Goal: Task Accomplishment & Management: Complete application form

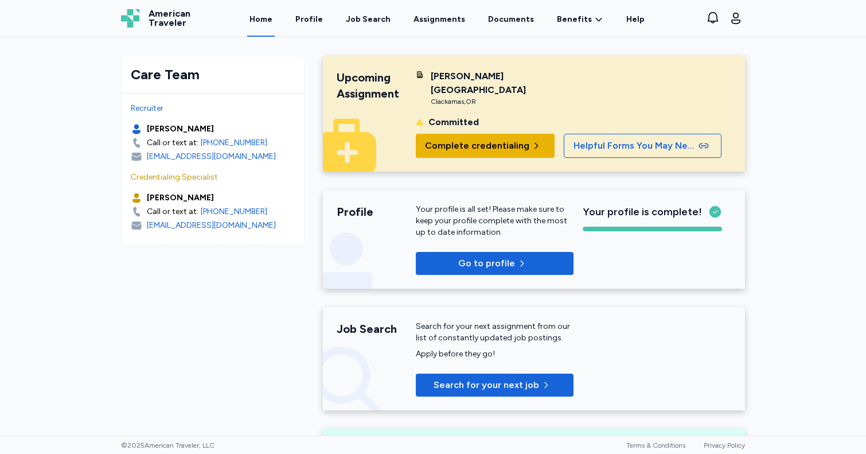
click at [479, 139] on span "Complete credentialing" at bounding box center [477, 146] width 104 height 14
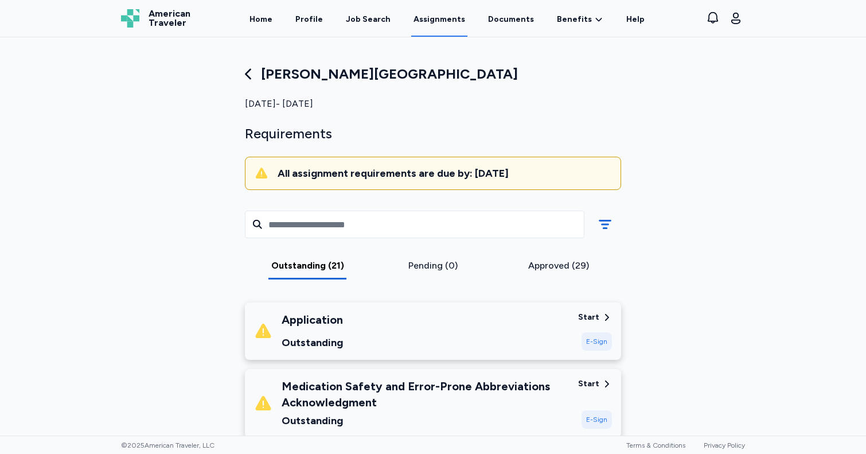
click at [524, 346] on div "Application Outstanding" at bounding box center [411, 331] width 315 height 39
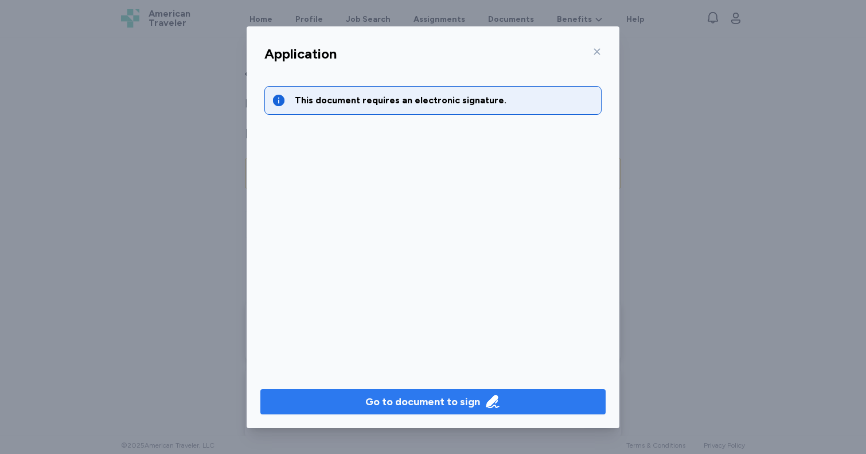
click at [448, 402] on div "Go to document to sign" at bounding box center [422, 402] width 115 height 16
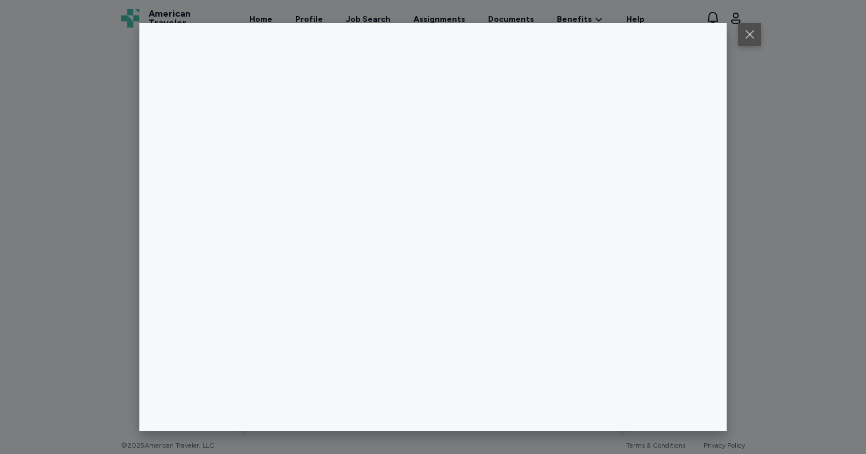
click at [752, 29] on button at bounding box center [749, 34] width 23 height 23
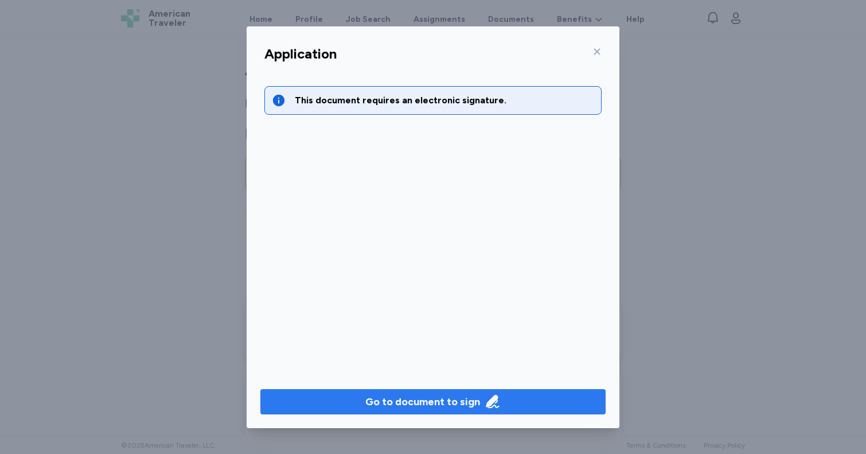
click at [382, 406] on div "Go to document to sign" at bounding box center [422, 402] width 115 height 16
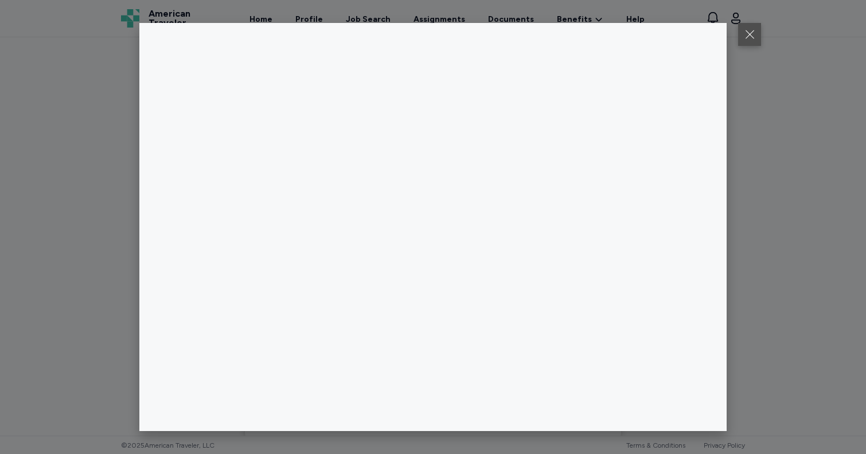
click at [744, 33] on button at bounding box center [749, 34] width 23 height 23
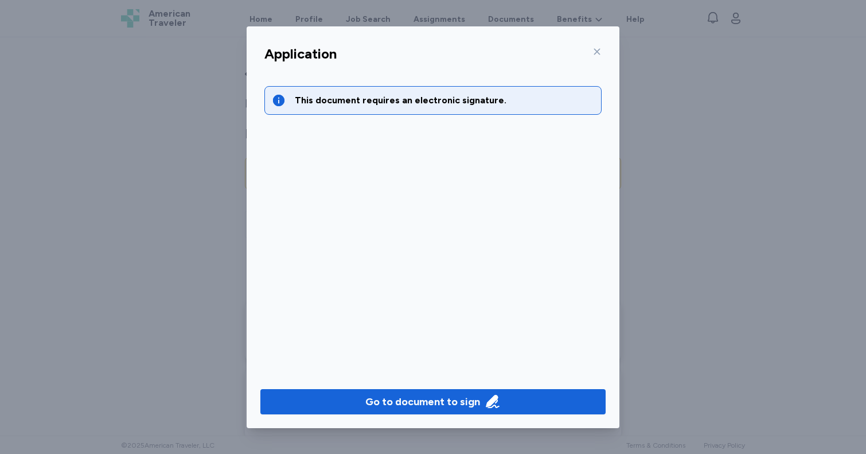
click at [594, 48] on icon at bounding box center [597, 51] width 9 height 9
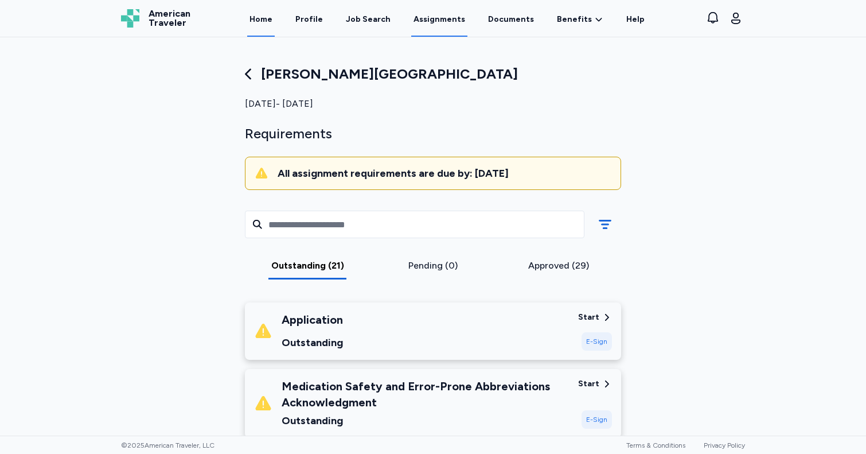
click at [260, 26] on link "Home" at bounding box center [261, 19] width 28 height 36
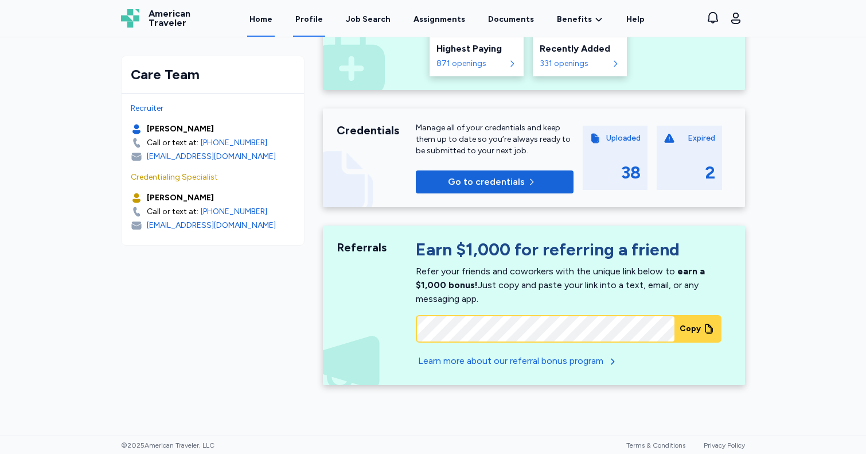
click at [318, 15] on link "Profile" at bounding box center [309, 19] width 32 height 36
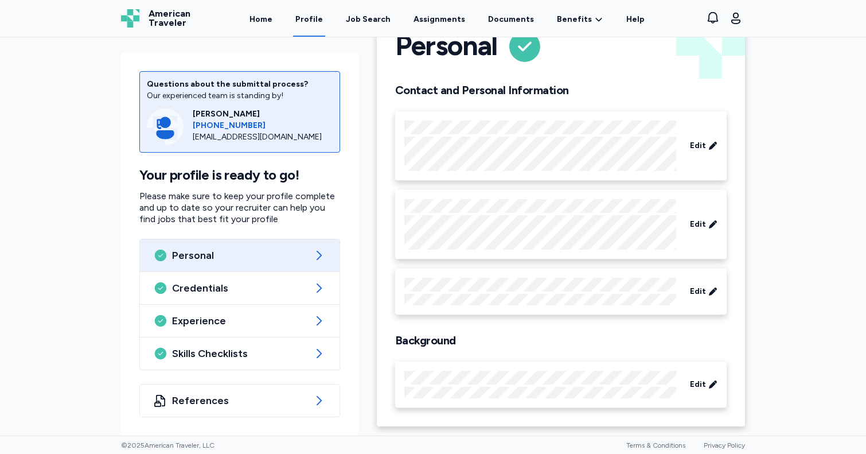
scroll to position [46, 0]
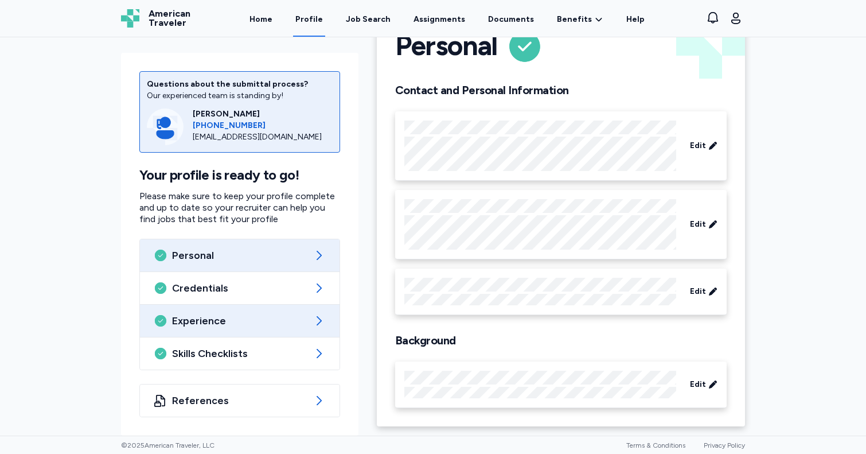
click at [218, 328] on div "Experience" at bounding box center [240, 321] width 200 height 32
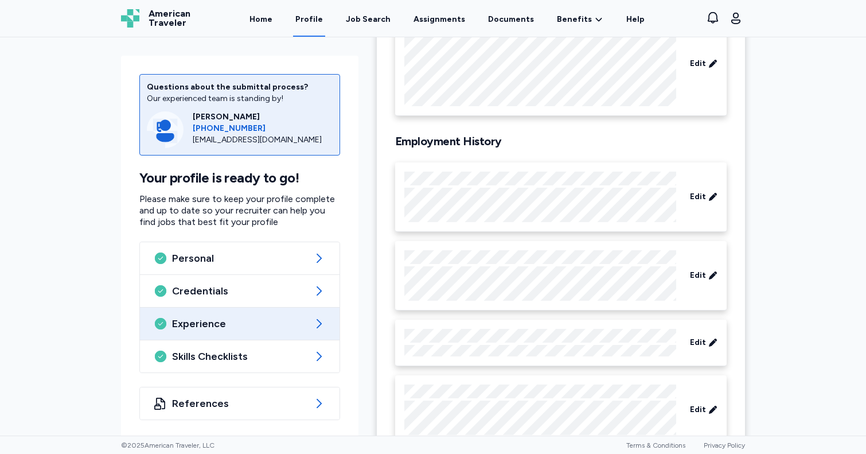
scroll to position [146, 0]
click at [702, 198] on span "Edit" at bounding box center [698, 195] width 16 height 11
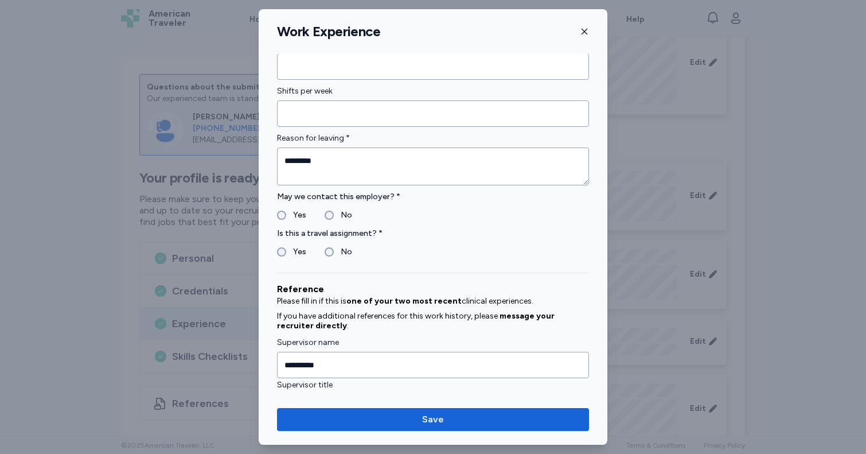
scroll to position [1108, 0]
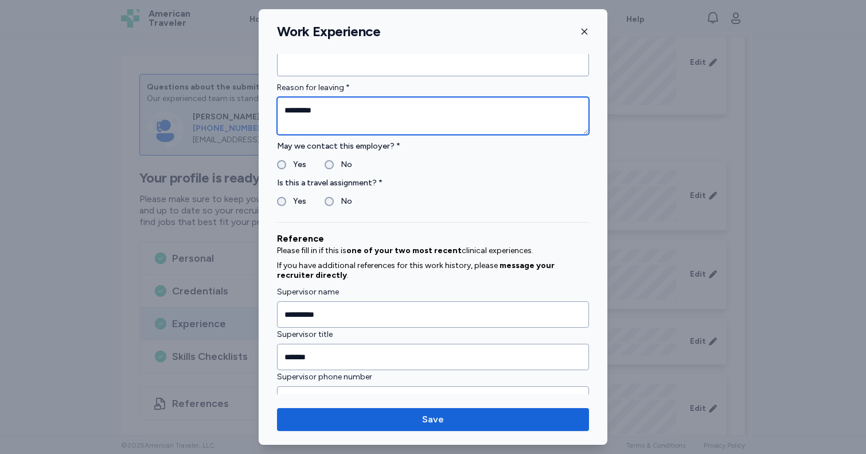
click at [306, 108] on textarea "********" at bounding box center [433, 116] width 312 height 38
drag, startPoint x: 325, startPoint y: 109, endPoint x: 252, endPoint y: 112, distance: 72.9
click at [252, 112] on div "**********" at bounding box center [433, 227] width 866 height 454
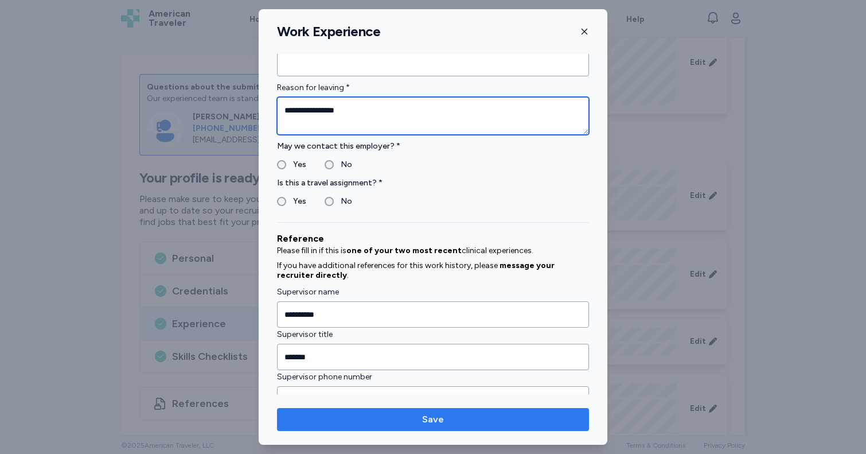
type textarea "**********"
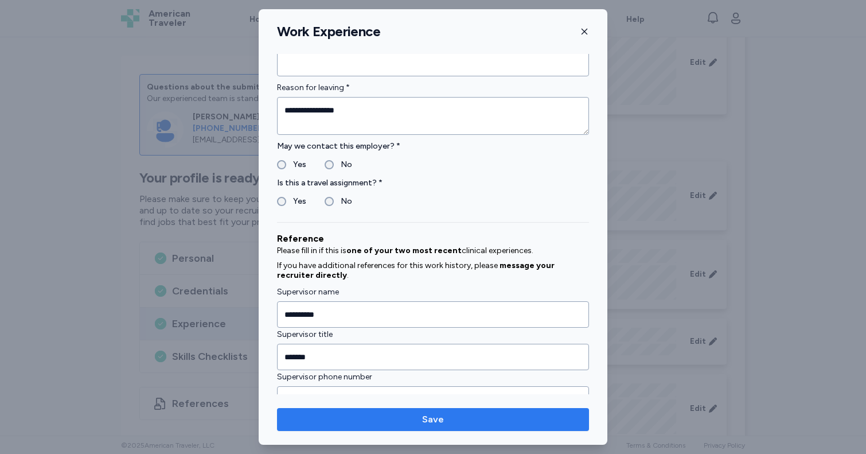
click at [334, 418] on span "Save" at bounding box center [433, 420] width 294 height 14
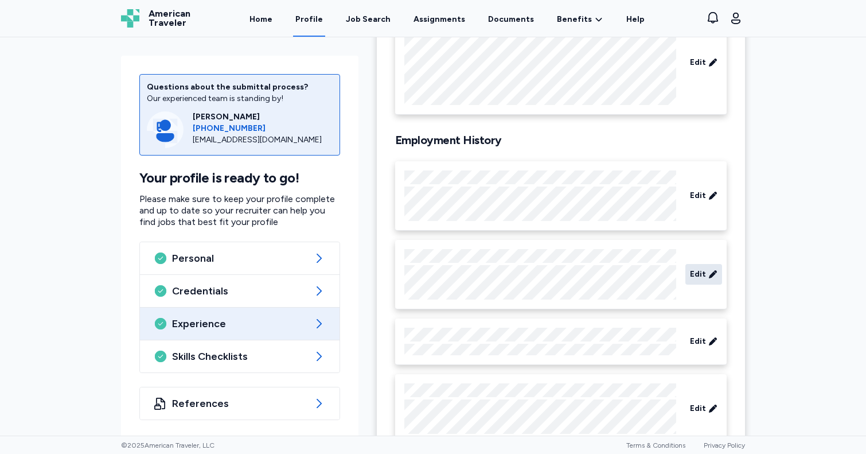
click at [713, 273] on icon at bounding box center [713, 274] width 9 height 11
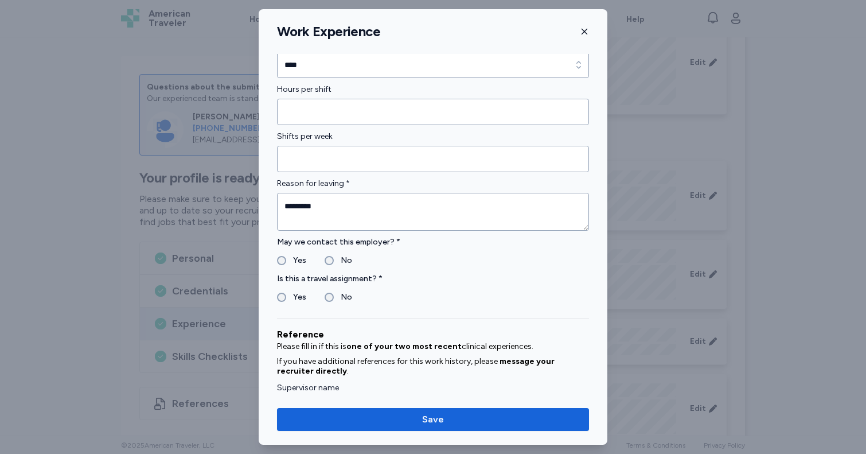
scroll to position [962, 0]
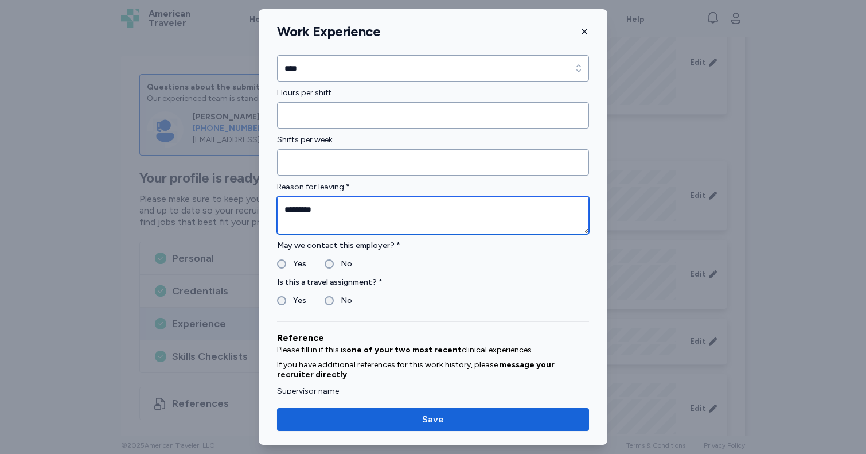
drag, startPoint x: 328, startPoint y: 209, endPoint x: 257, endPoint y: 213, distance: 71.2
click at [257, 213] on div "**********" at bounding box center [433, 227] width 866 height 454
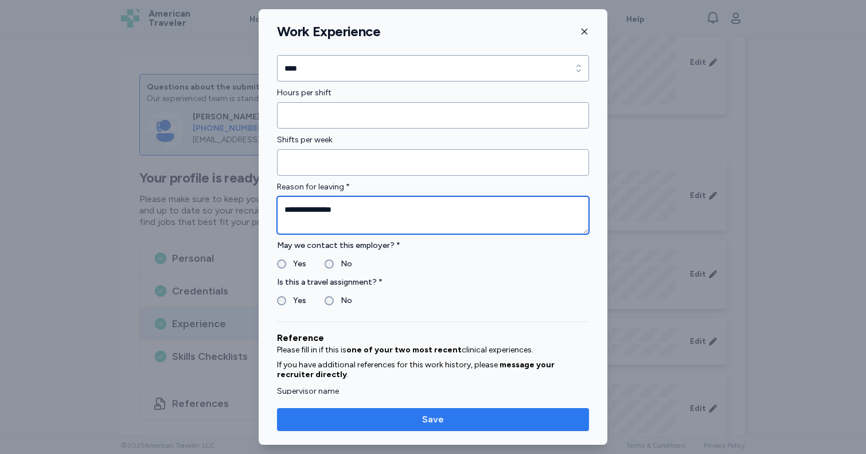
type textarea "**********"
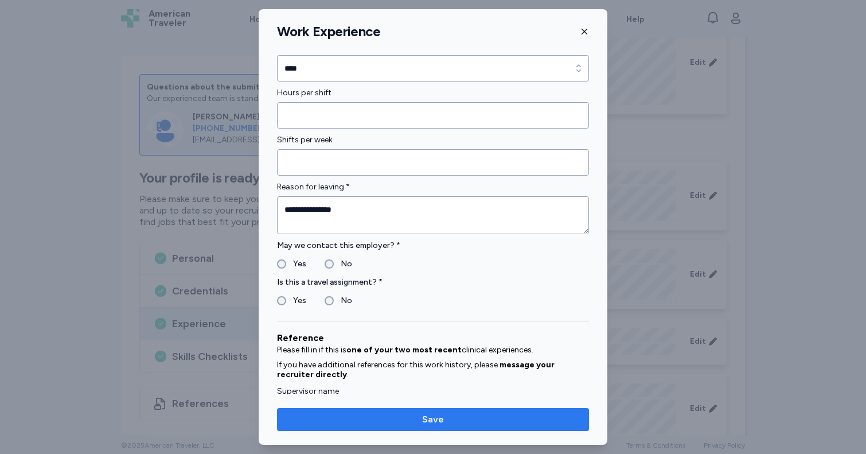
click at [324, 413] on span "Save" at bounding box center [433, 420] width 294 height 14
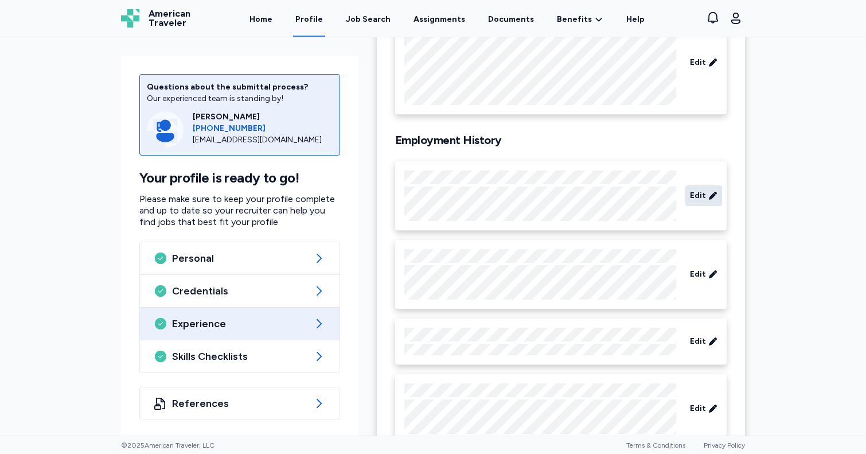
click at [698, 194] on span "Edit" at bounding box center [698, 195] width 16 height 11
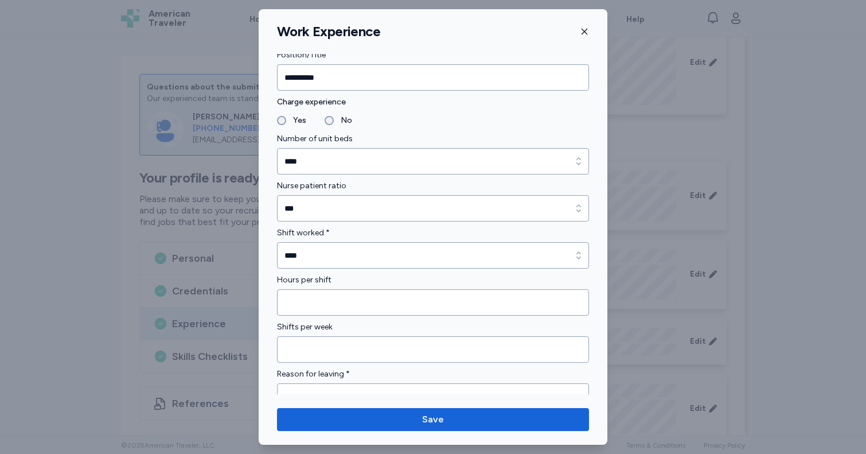
scroll to position [823, 0]
click at [581, 29] on icon "button" at bounding box center [584, 31] width 9 height 9
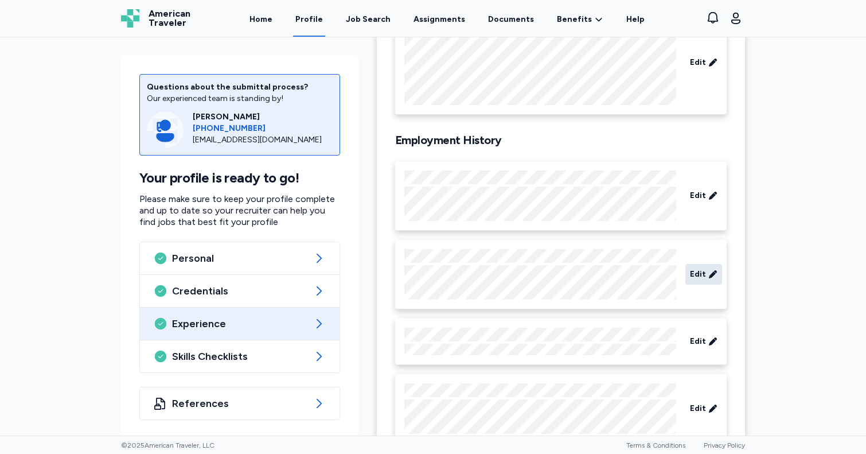
click at [704, 275] on span "Edit" at bounding box center [698, 274] width 16 height 11
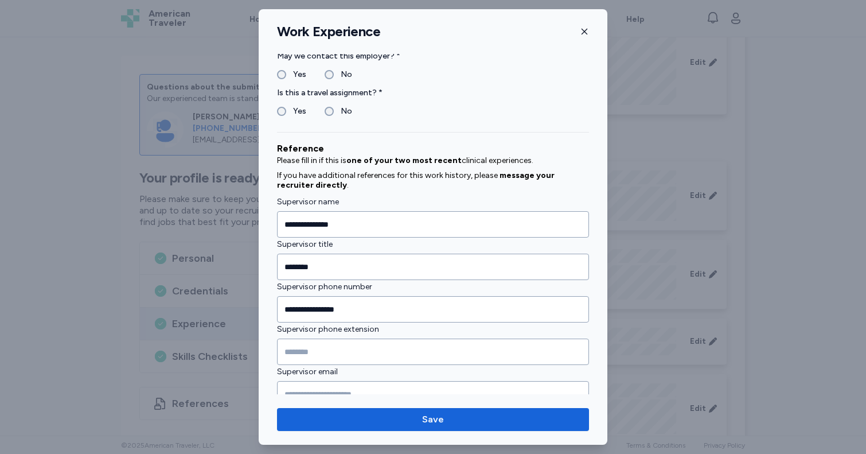
scroll to position [1152, 0]
click at [585, 30] on icon "button" at bounding box center [584, 31] width 9 height 9
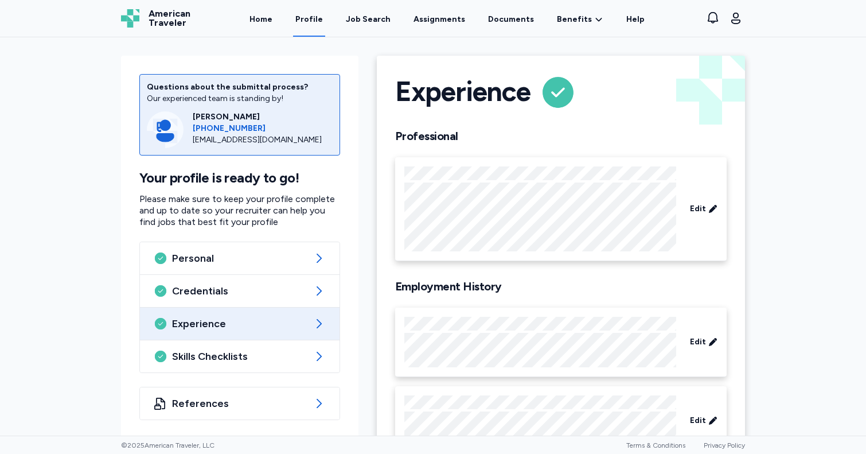
scroll to position [0, 0]
click at [271, 27] on link "Home" at bounding box center [261, 19] width 28 height 36
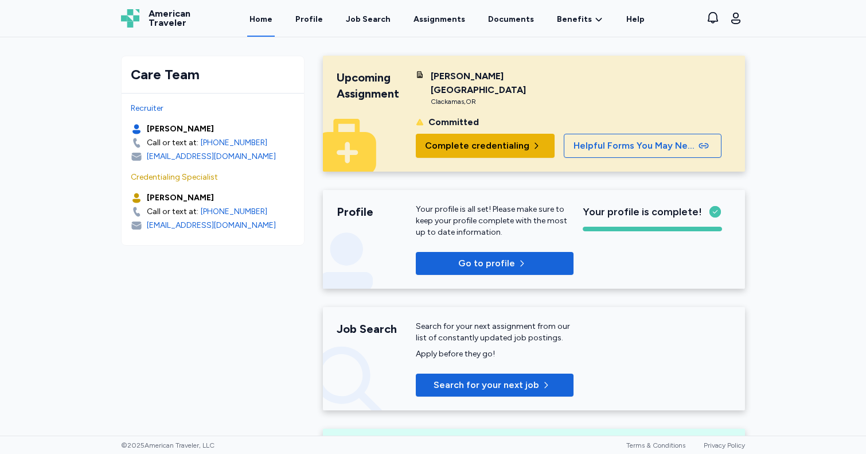
click at [505, 139] on span "Complete credentialing" at bounding box center [477, 146] width 104 height 14
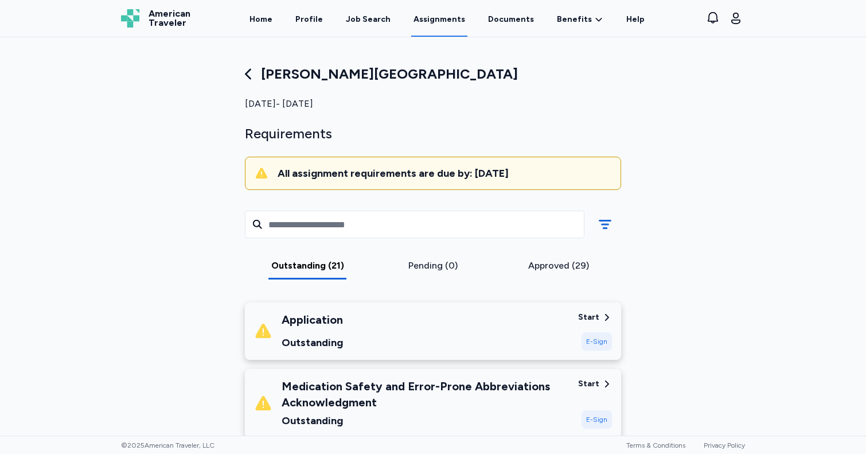
click at [434, 329] on div "Application Outstanding" at bounding box center [411, 331] width 315 height 39
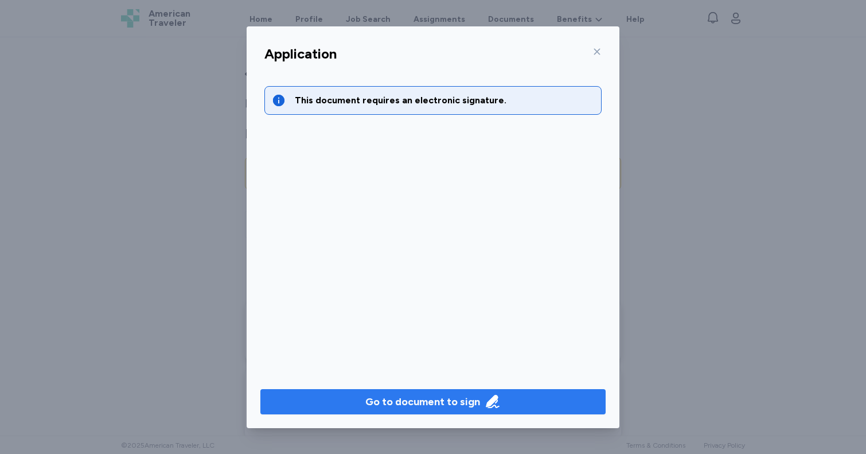
click at [444, 410] on button "Go to document to sign" at bounding box center [432, 401] width 345 height 25
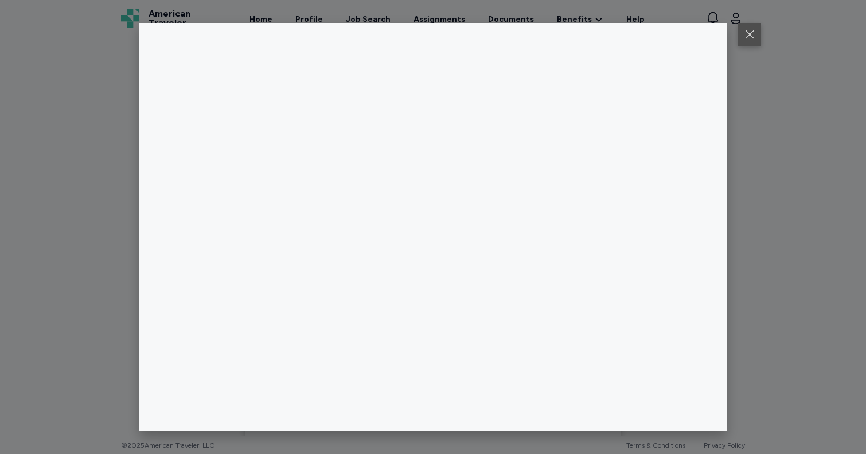
click at [746, 31] on button at bounding box center [749, 34] width 23 height 23
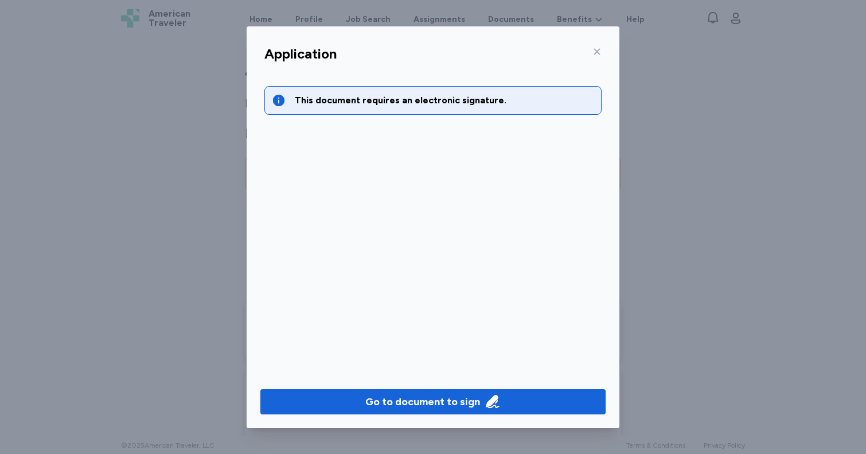
click at [597, 47] on div at bounding box center [595, 51] width 14 height 18
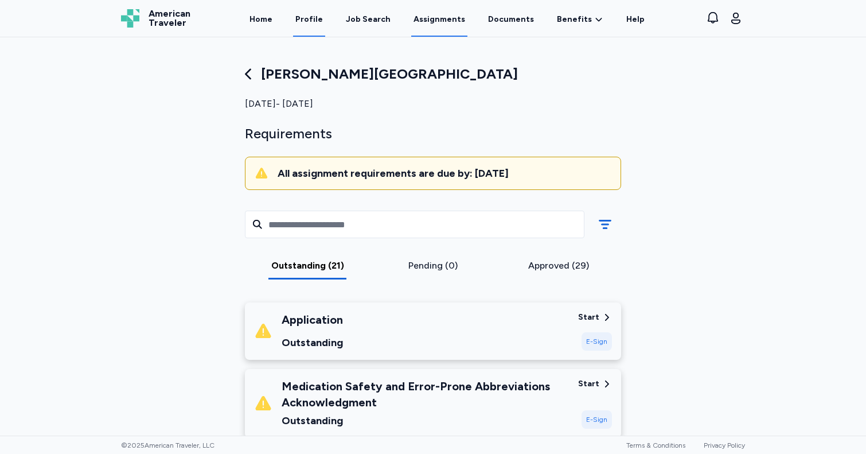
click at [317, 18] on link "Profile" at bounding box center [309, 19] width 32 height 36
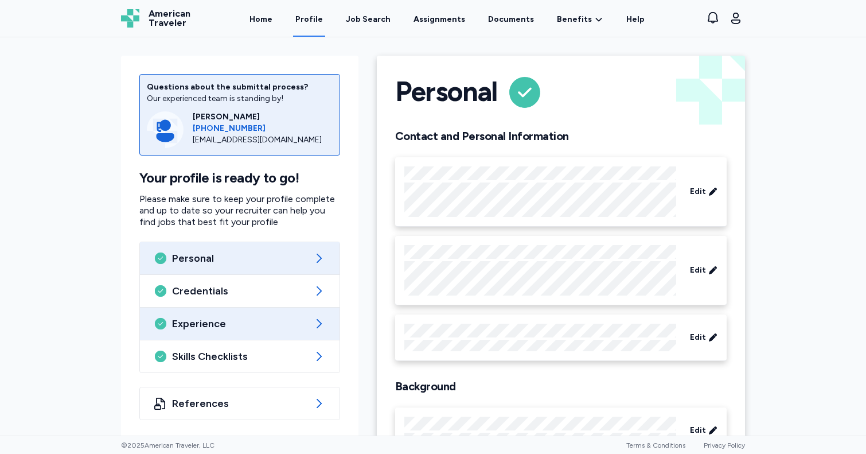
click at [225, 321] on span "Experience" at bounding box center [239, 324] width 135 height 14
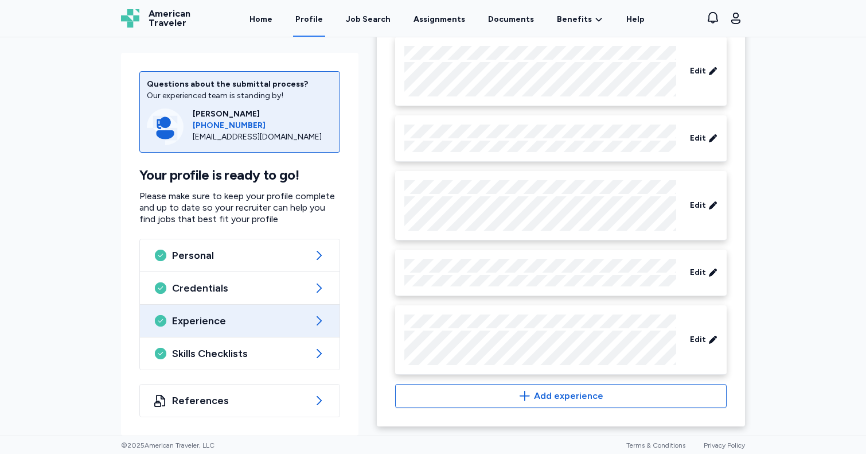
scroll to position [1381, 0]
click at [697, 344] on span "Edit" at bounding box center [698, 339] width 16 height 11
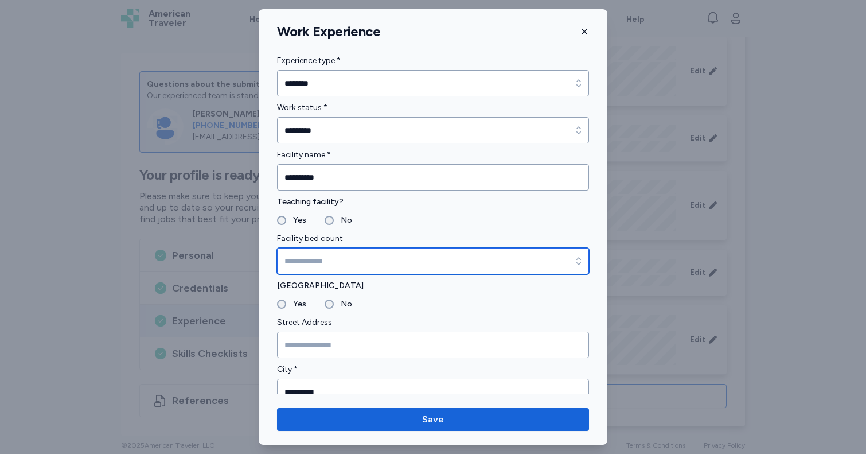
click at [332, 260] on input "Facility bed count" at bounding box center [433, 261] width 312 height 26
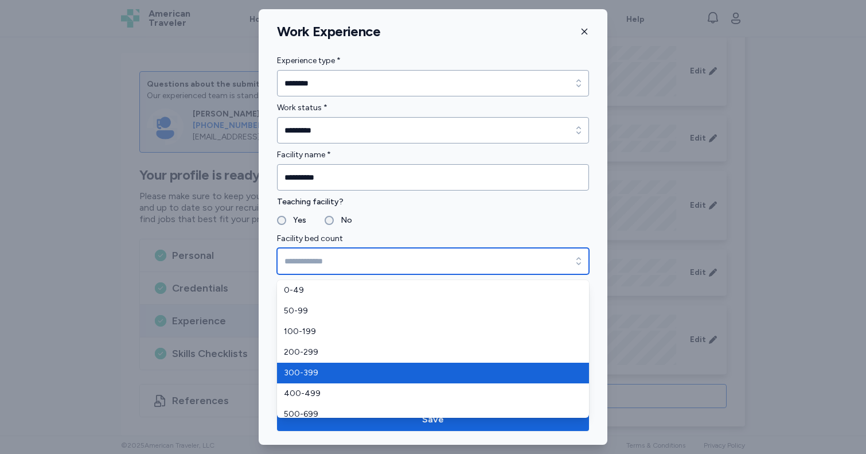
type input "*******"
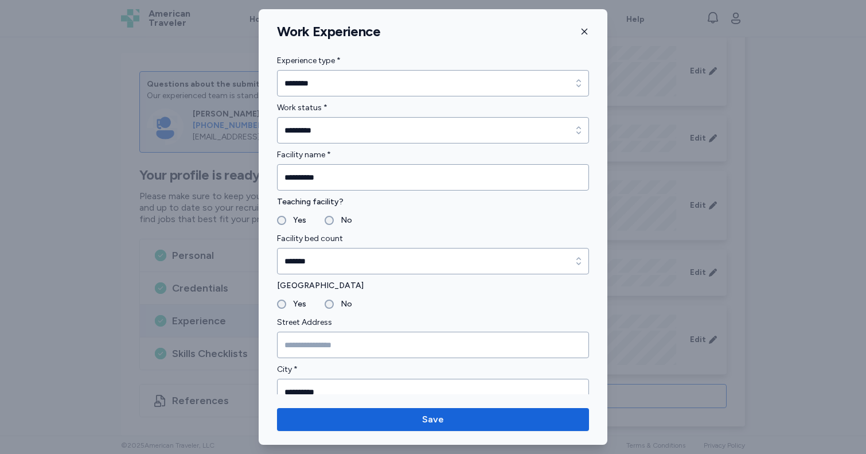
click at [289, 301] on label "Yes" at bounding box center [296, 304] width 20 height 14
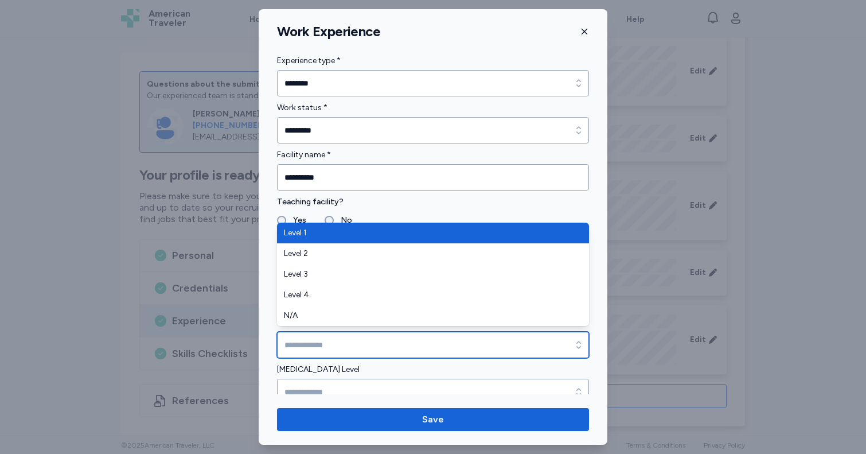
click at [301, 337] on input "Trauma Level" at bounding box center [433, 345] width 312 height 26
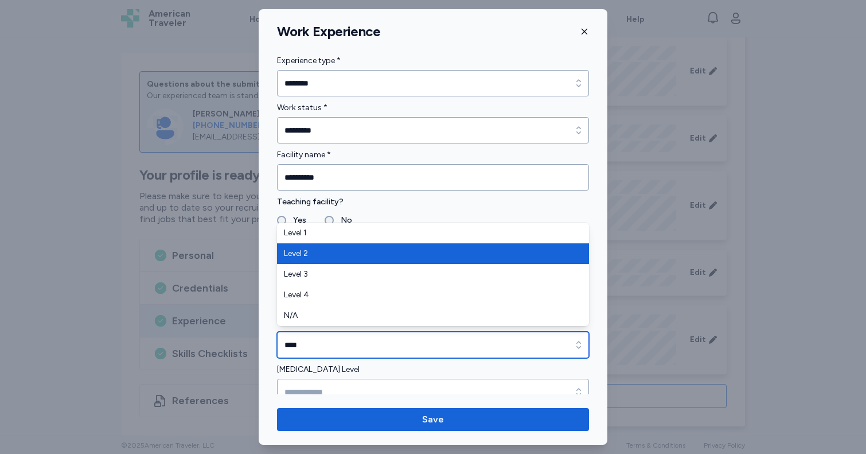
type input "*******"
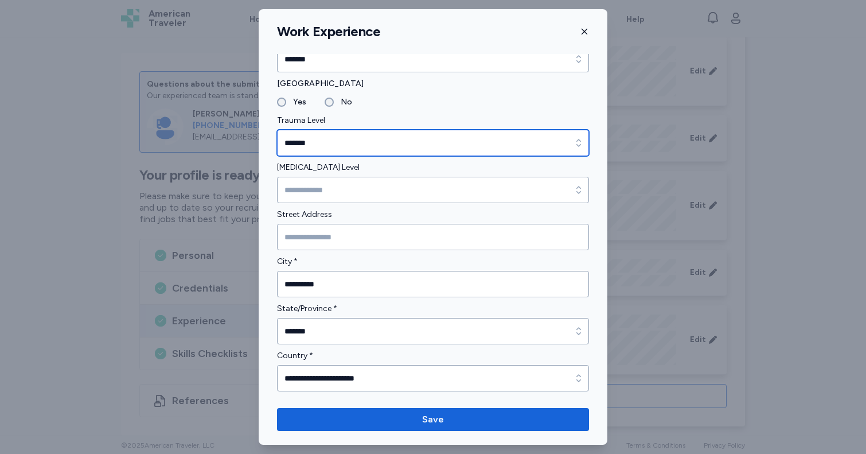
scroll to position [247, 0]
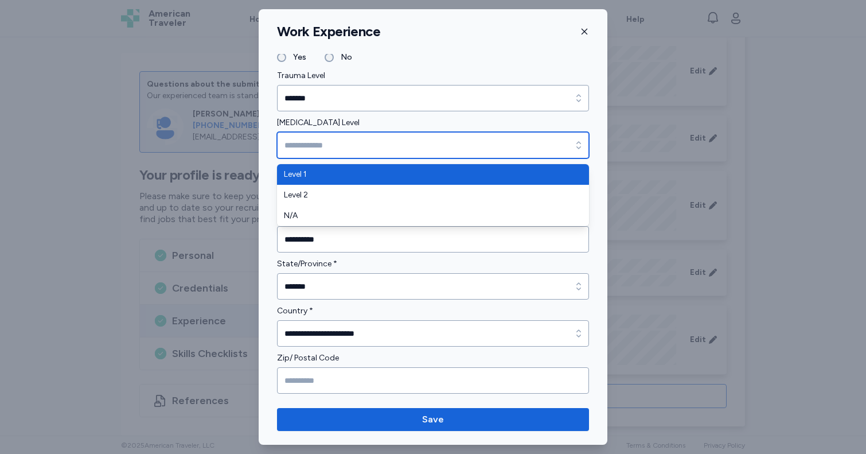
click at [372, 153] on input "[MEDICAL_DATA] Level" at bounding box center [433, 145] width 312 height 26
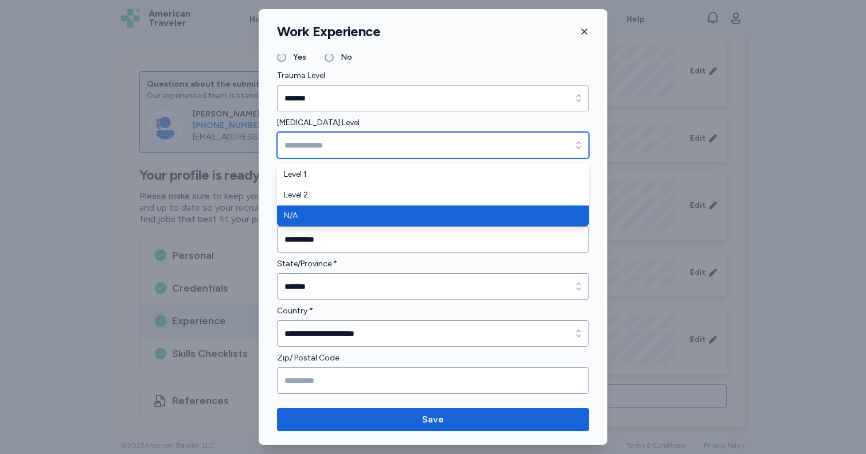
type input "***"
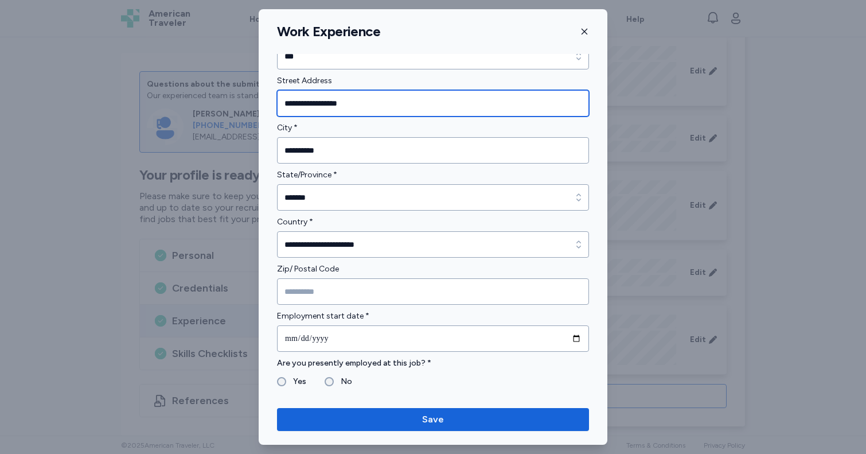
scroll to position [339, 0]
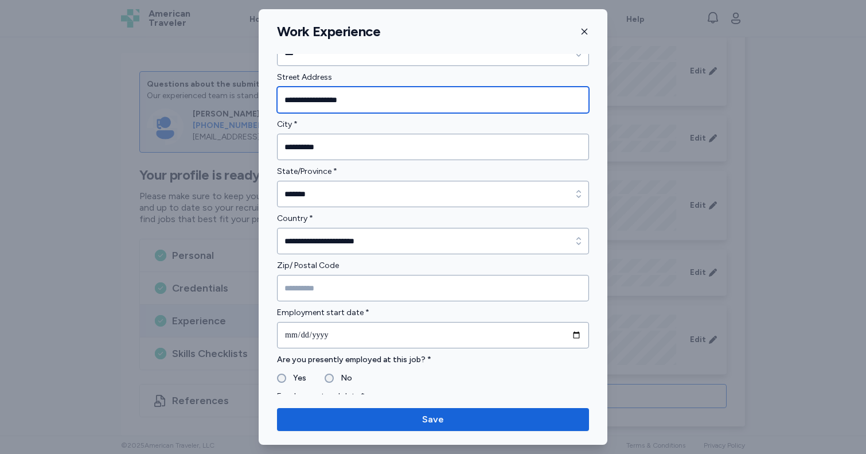
type input "**********"
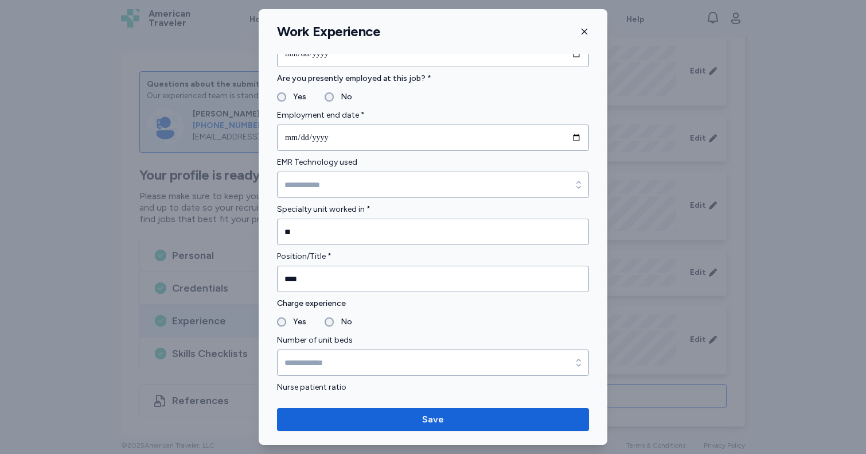
scroll to position [646, 0]
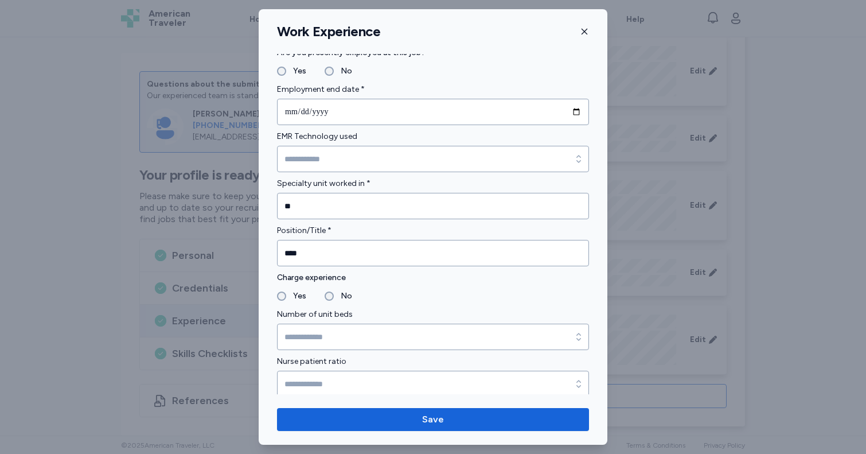
type input "*****"
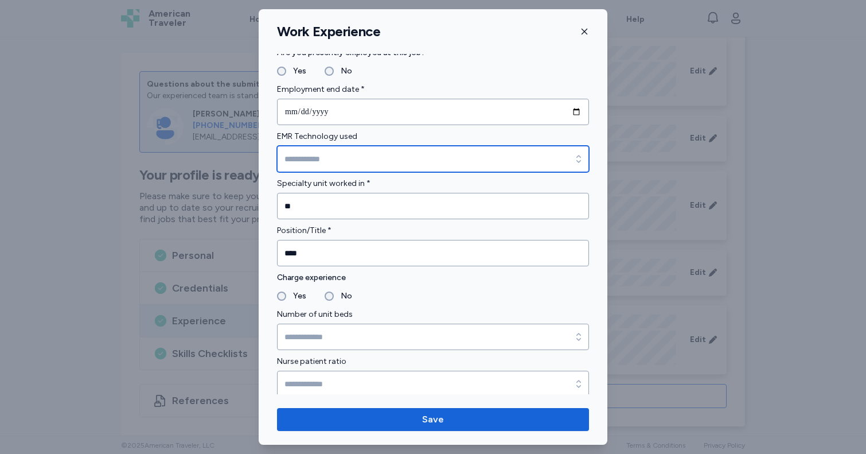
click at [338, 157] on input "EMR Technology used" at bounding box center [433, 159] width 312 height 26
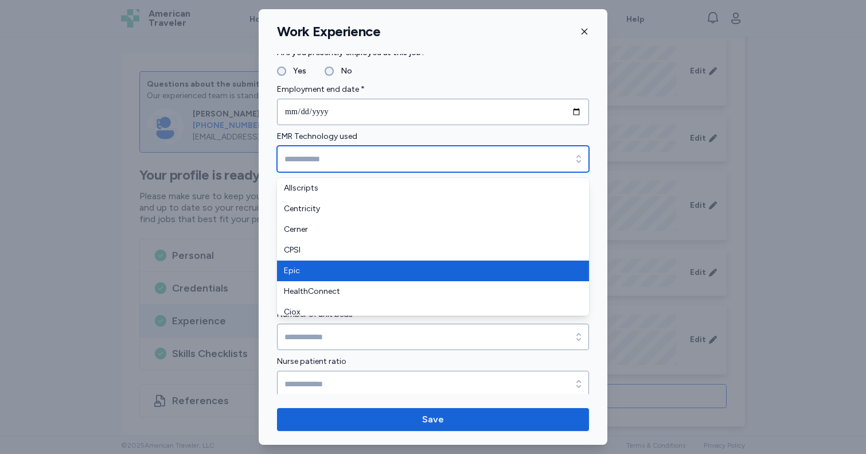
type input "****"
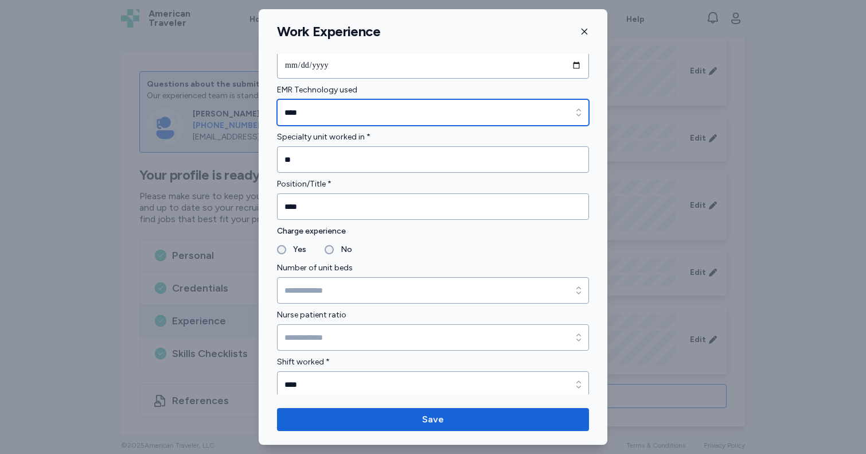
scroll to position [694, 0]
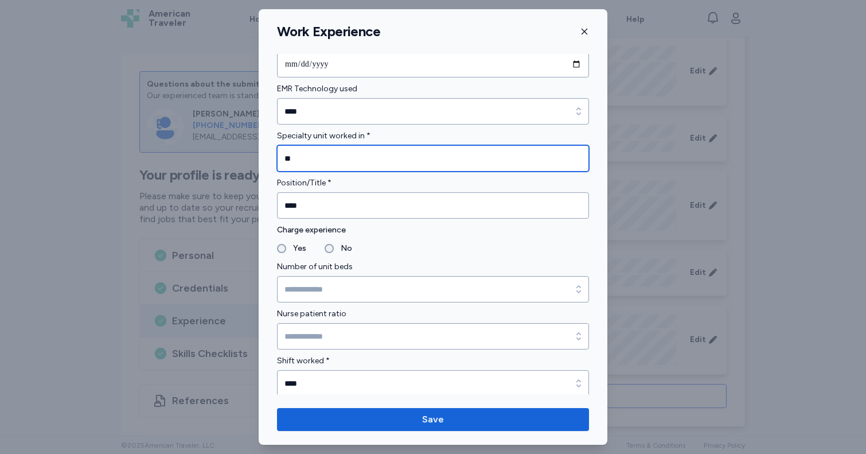
click at [312, 157] on input "**" at bounding box center [433, 158] width 312 height 26
type input "********"
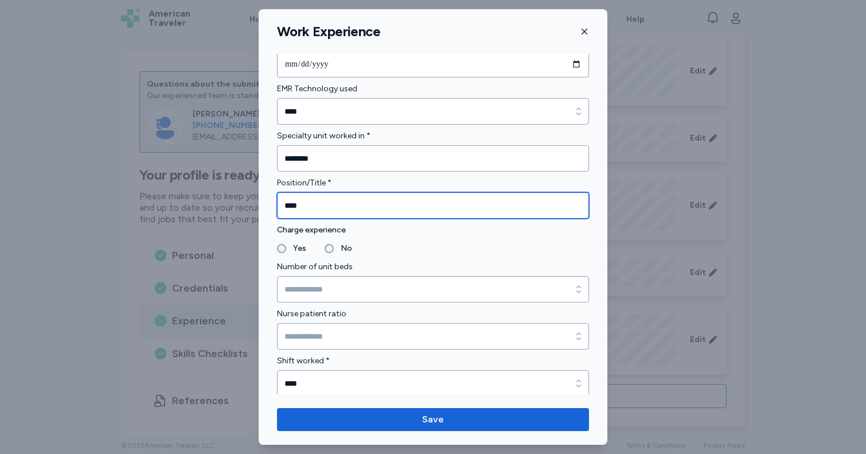
click at [321, 205] on input "****" at bounding box center [433, 205] width 312 height 26
type input "*********"
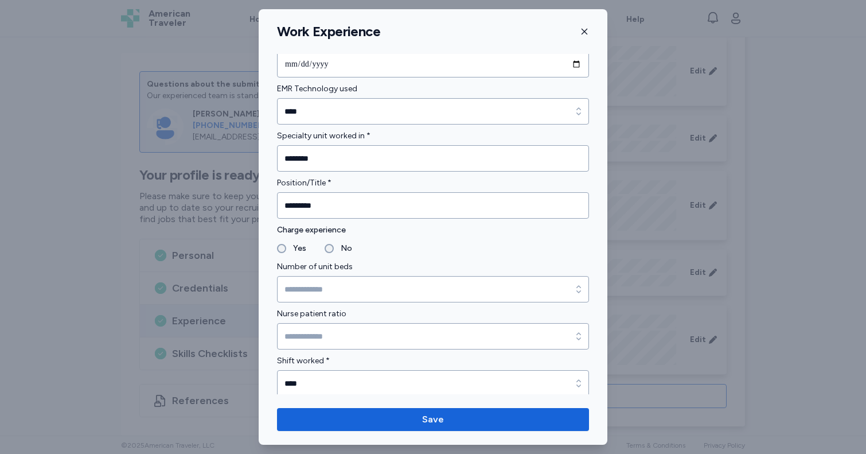
click at [294, 249] on label "Yes" at bounding box center [296, 249] width 20 height 14
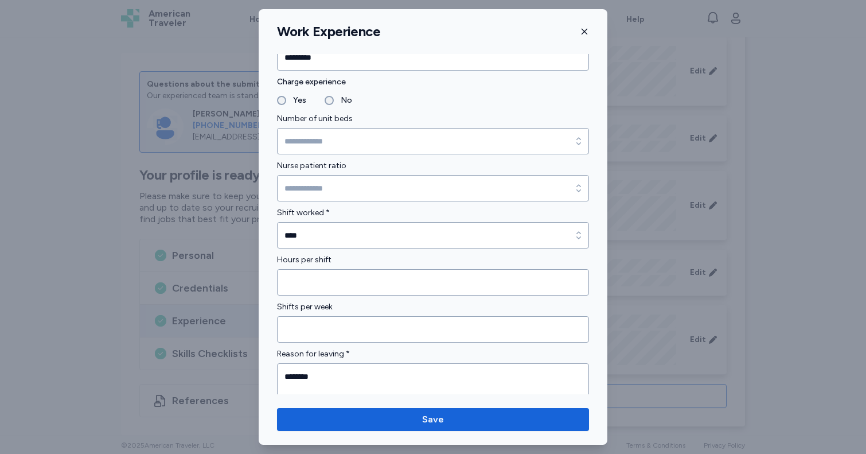
scroll to position [848, 0]
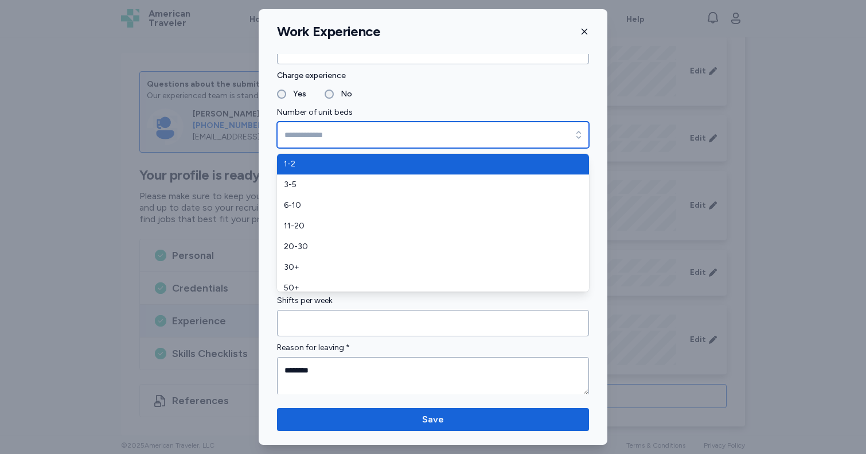
click at [315, 133] on input "Number of unit beds" at bounding box center [433, 135] width 312 height 26
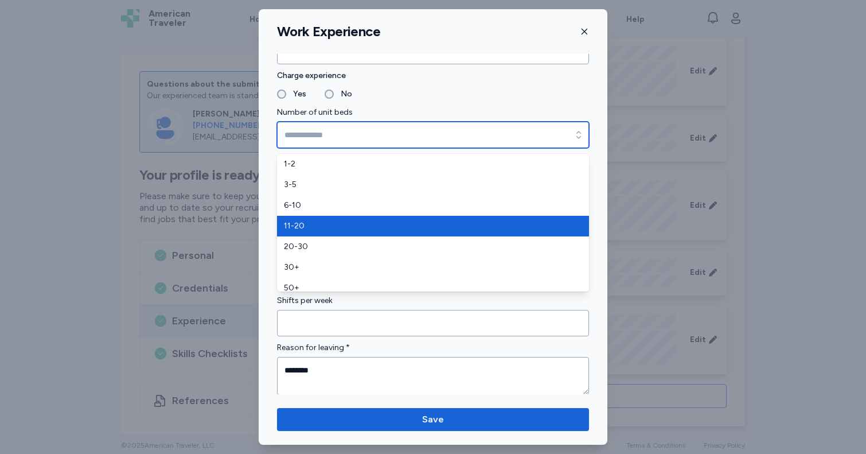
type input "*****"
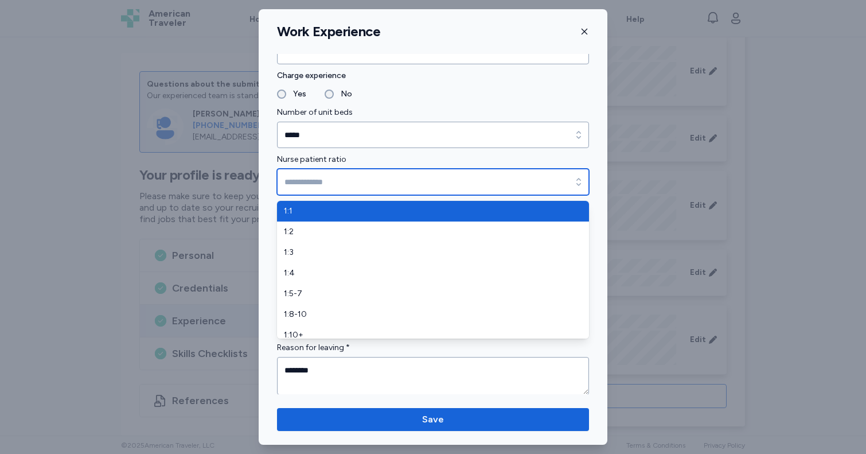
click at [305, 184] on input "Nurse patient ratio" at bounding box center [433, 182] width 312 height 26
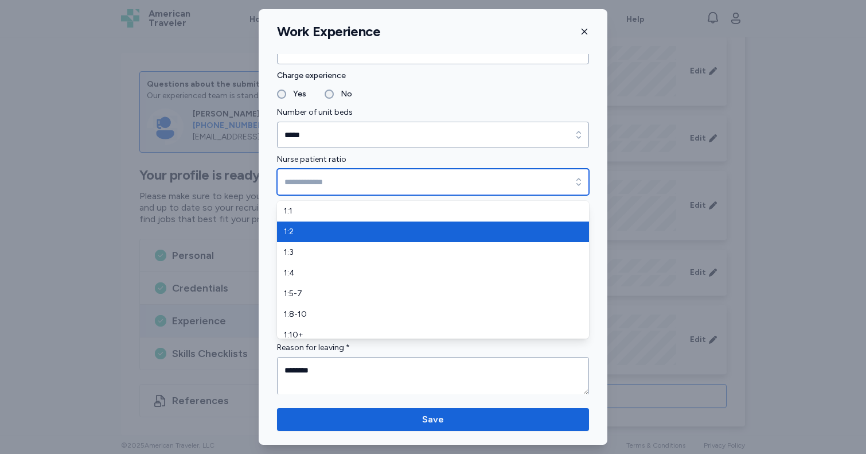
type input "***"
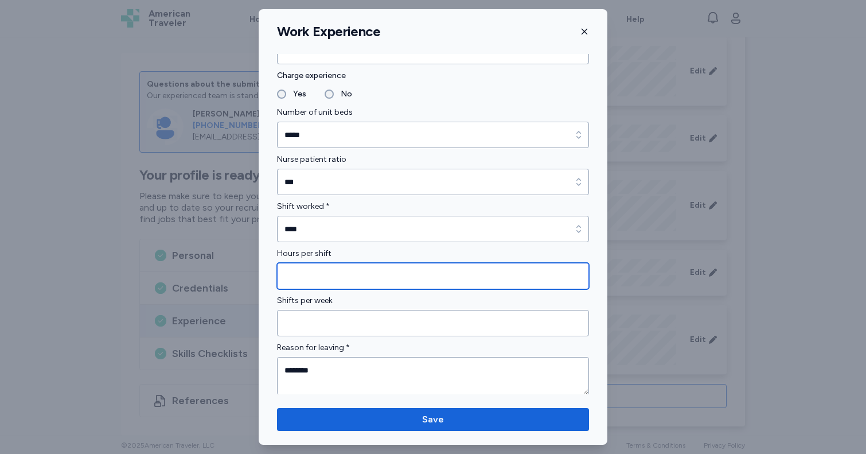
click at [310, 278] on input "Hours per shift" at bounding box center [433, 276] width 312 height 26
type input "**"
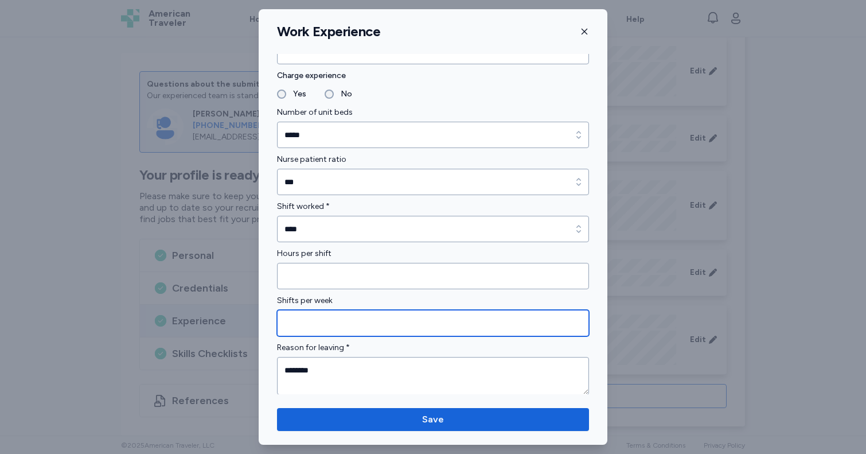
click at [310, 317] on input "Shifts per week" at bounding box center [433, 323] width 312 height 26
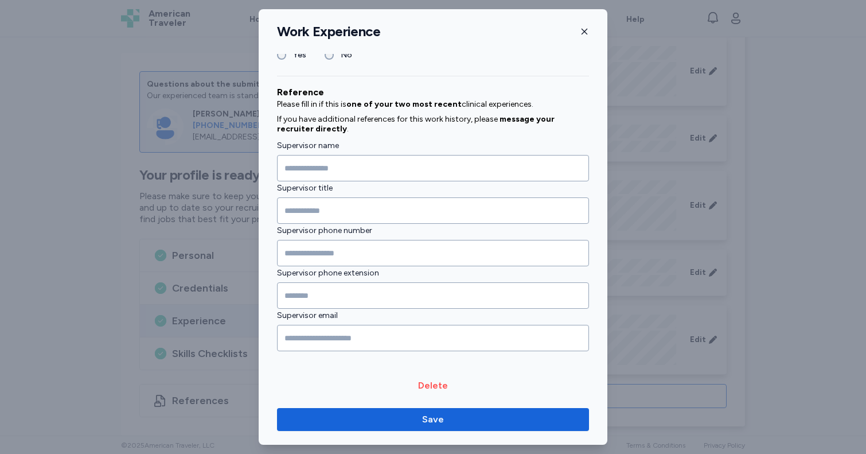
scroll to position [1254, 0]
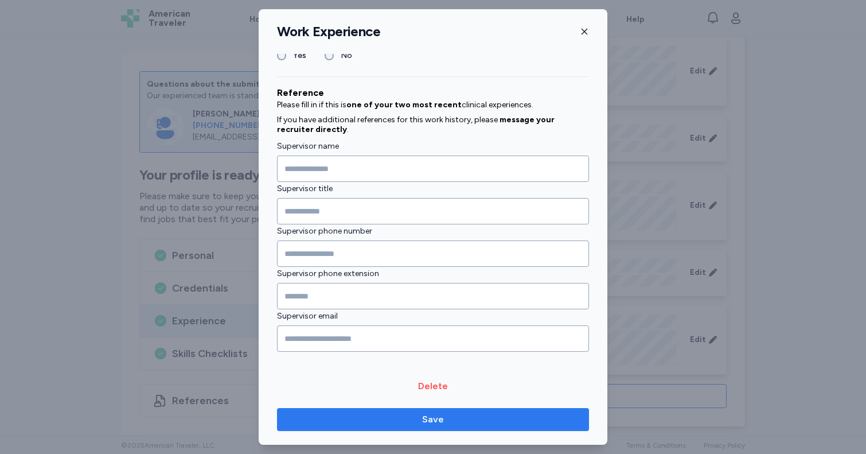
type input "*"
click at [401, 418] on span "Save" at bounding box center [433, 420] width 294 height 14
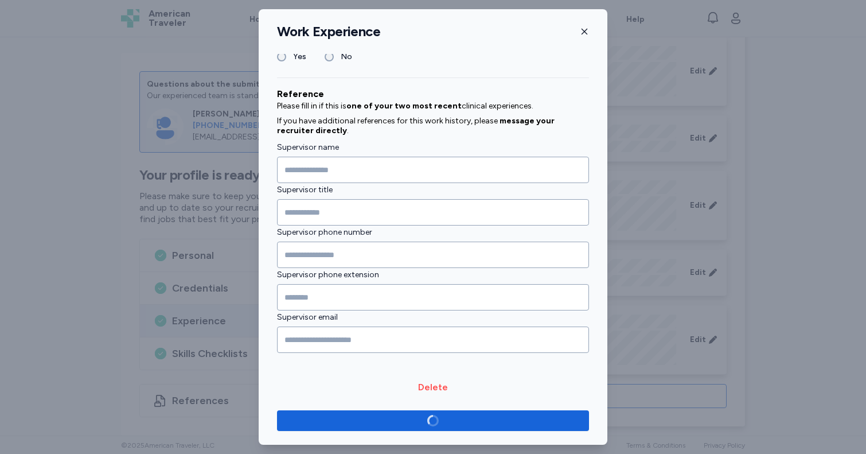
scroll to position [1251, 0]
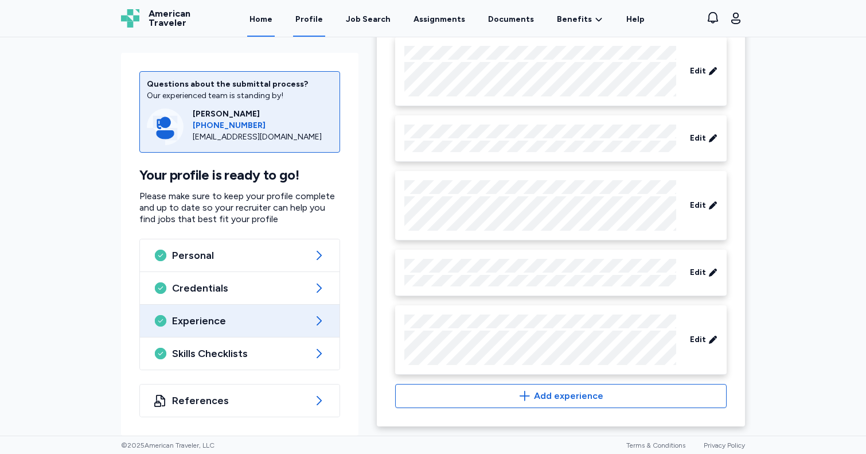
click at [270, 18] on link "Home" at bounding box center [261, 19] width 28 height 36
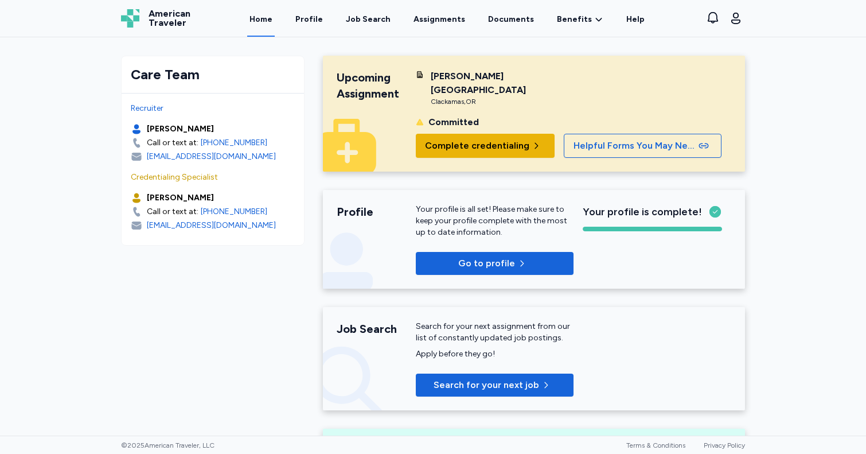
click at [496, 139] on span "Complete credentialing" at bounding box center [477, 146] width 104 height 14
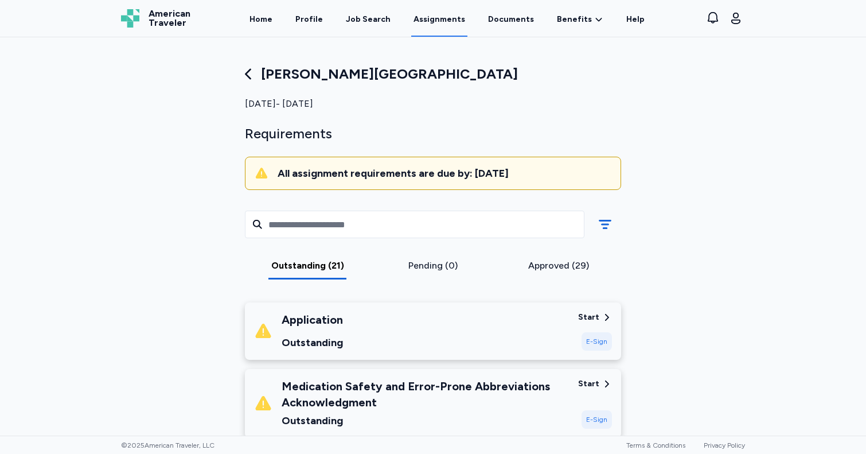
click at [458, 322] on div "Application Outstanding" at bounding box center [411, 331] width 315 height 39
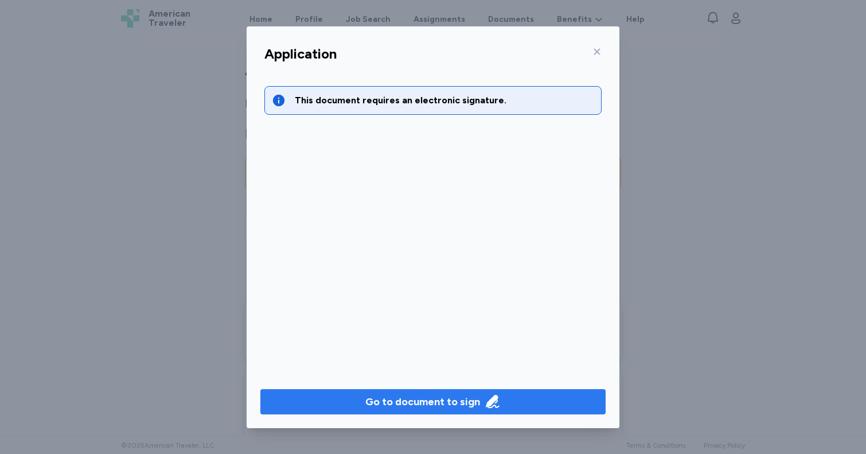
click at [464, 405] on div "Go to document to sign" at bounding box center [422, 402] width 115 height 16
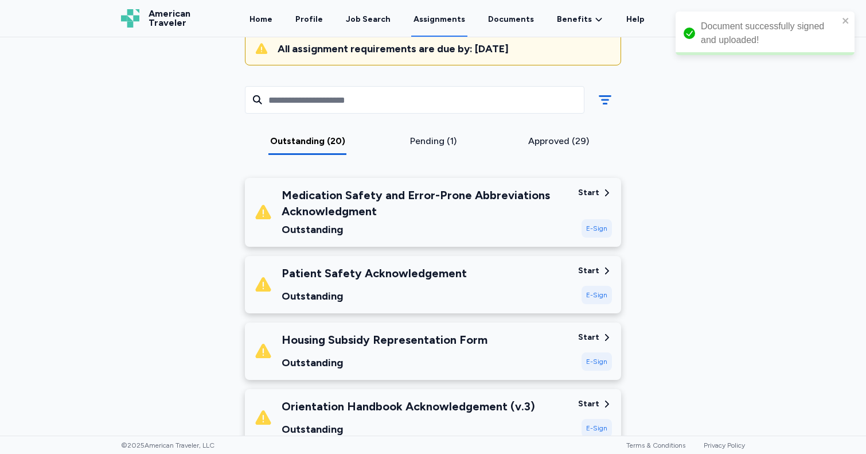
scroll to position [126, 0]
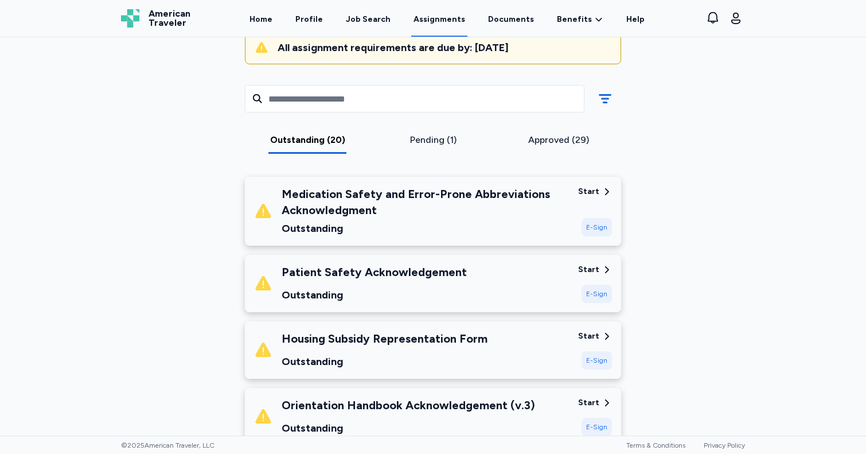
click at [598, 196] on div "Start" at bounding box center [588, 191] width 21 height 11
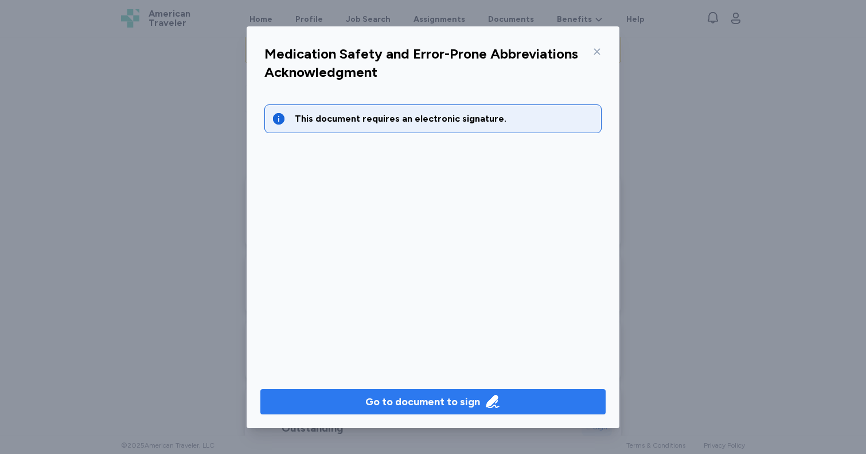
click at [360, 394] on span "Go to document to sign" at bounding box center [433, 402] width 327 height 16
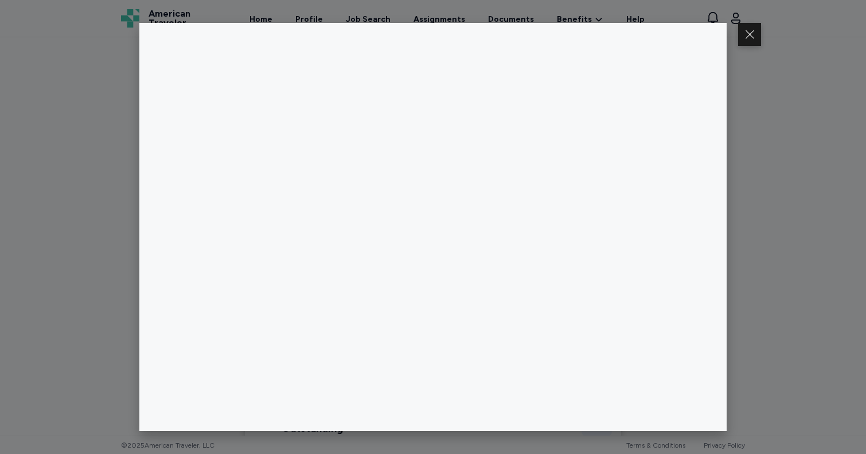
scroll to position [0, 0]
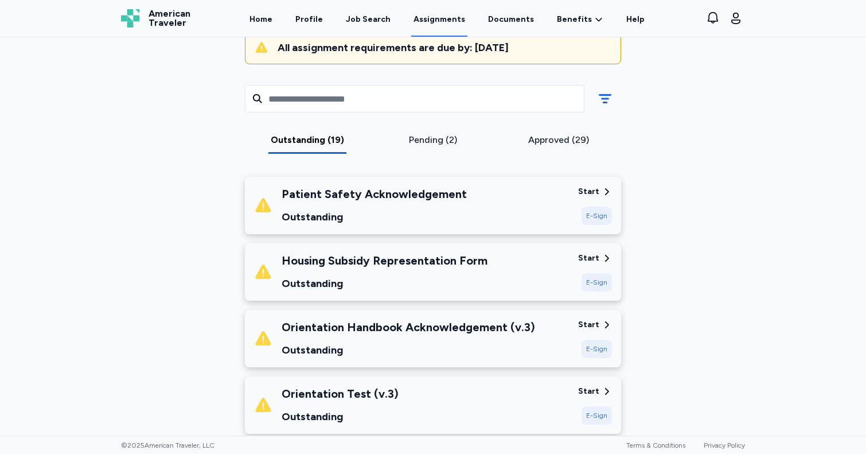
click at [400, 192] on div "Patient Safety Acknowledgement" at bounding box center [374, 194] width 185 height 16
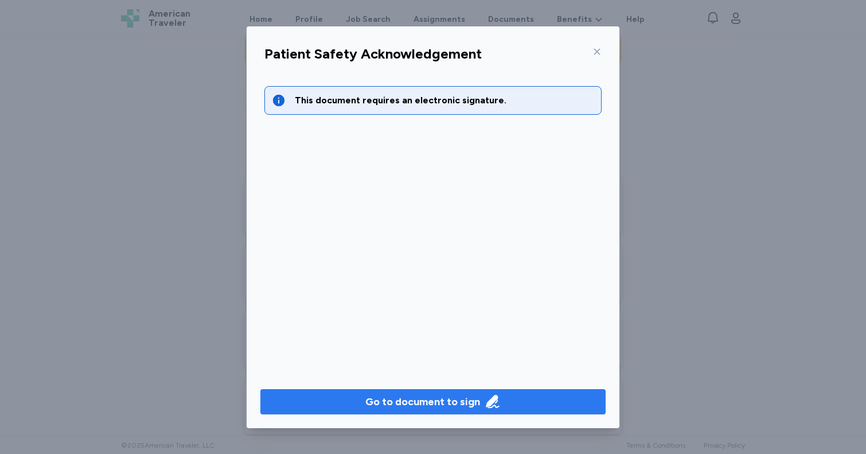
click at [472, 404] on div "Go to document to sign" at bounding box center [422, 402] width 115 height 16
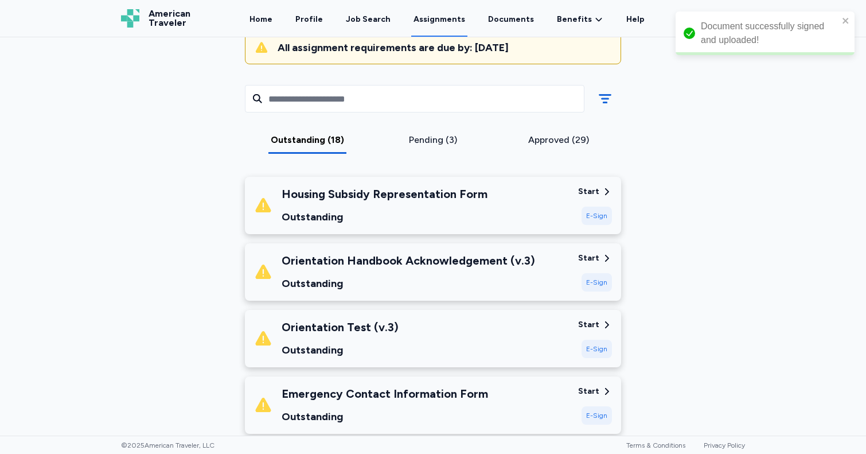
click at [480, 197] on div "Housing Subsidy Representation Form" at bounding box center [385, 194] width 206 height 16
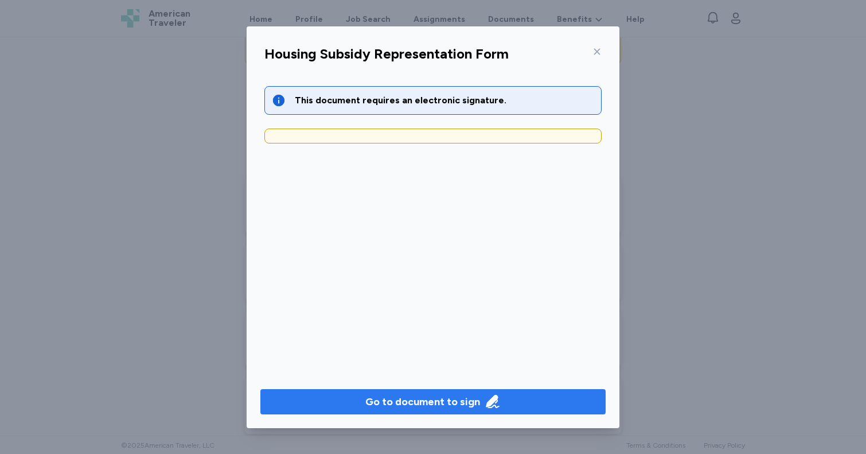
click at [531, 401] on span "Go to document to sign" at bounding box center [433, 402] width 327 height 16
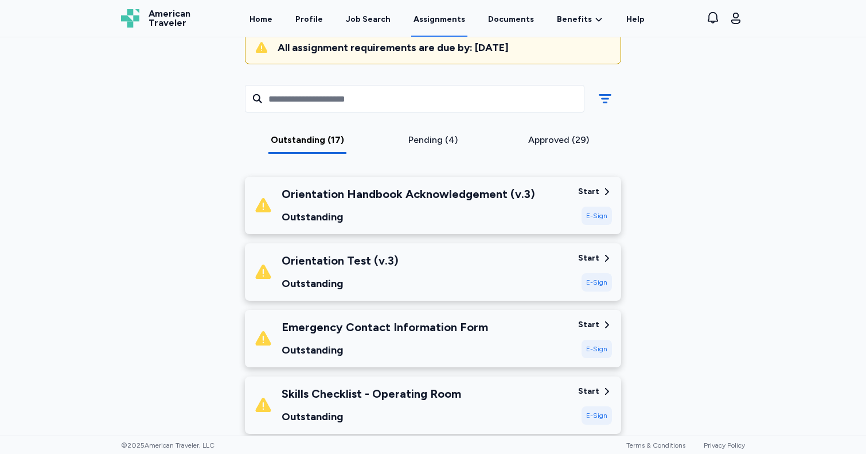
click at [469, 189] on div "Orientation Handbook Acknowledgement (v.3)" at bounding box center [409, 194] width 254 height 16
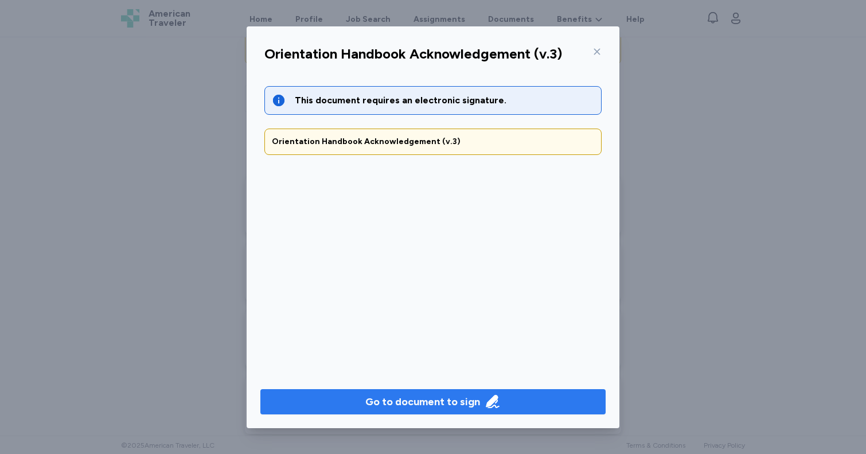
click at [471, 391] on button "Go to document to sign" at bounding box center [432, 401] width 345 height 25
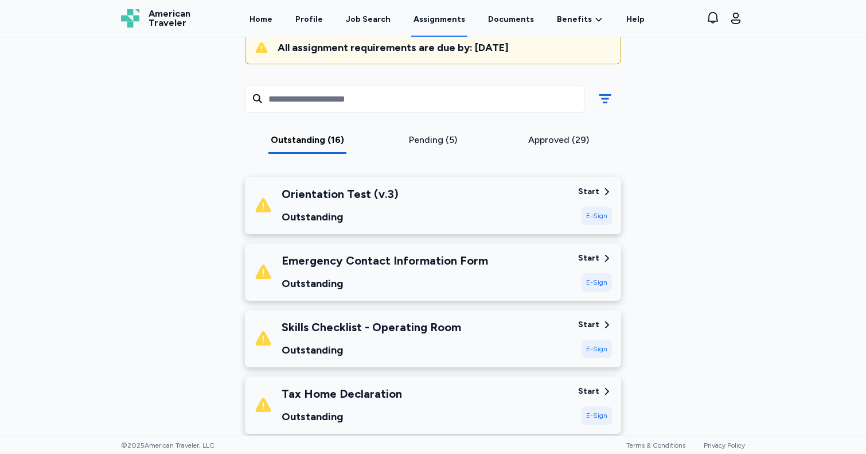
click at [383, 257] on div "Emergency Contact Information Form" at bounding box center [385, 260] width 207 height 16
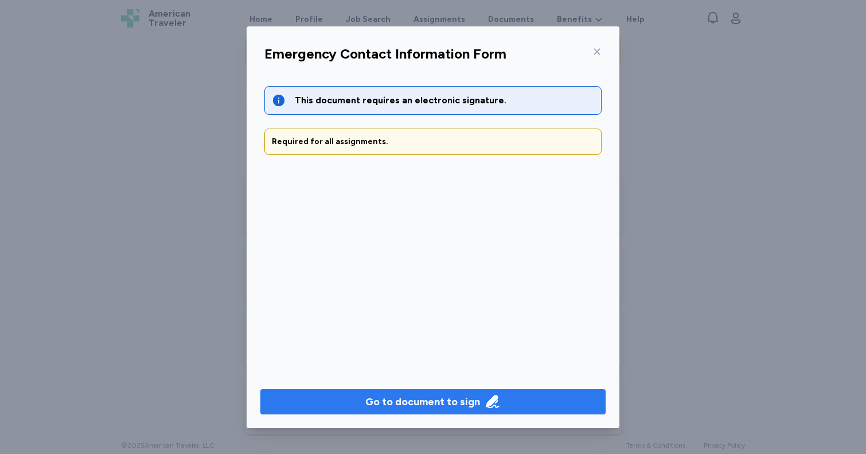
click at [452, 394] on div "Go to document to sign" at bounding box center [422, 402] width 115 height 16
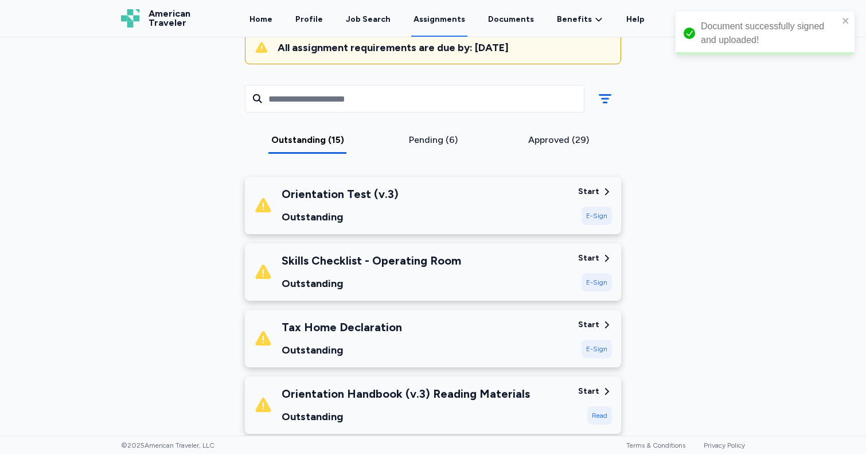
click at [377, 325] on div "Tax Home Declaration" at bounding box center [342, 327] width 120 height 16
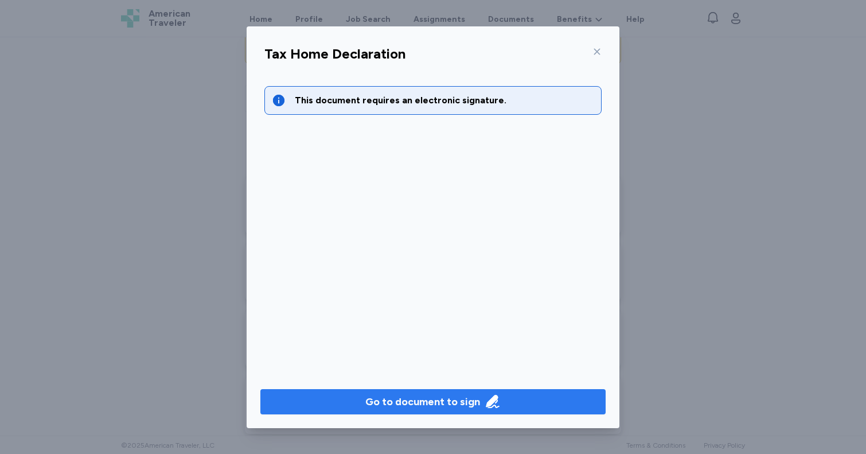
click at [377, 391] on button "Go to document to sign" at bounding box center [432, 401] width 345 height 25
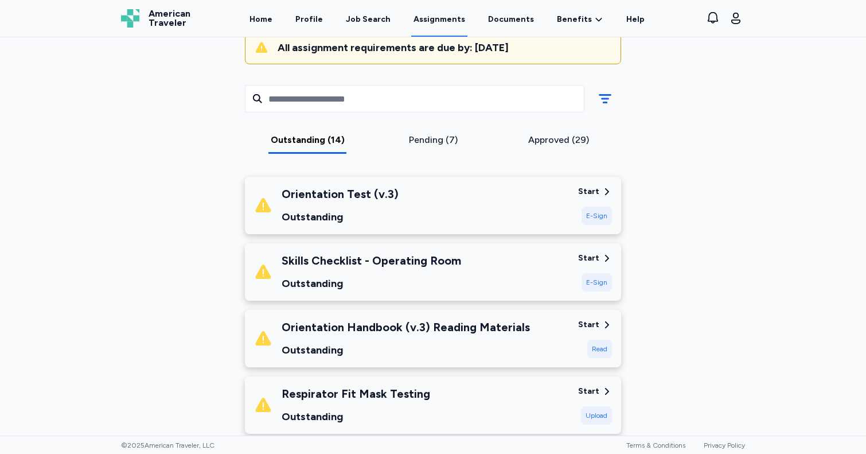
click at [446, 327] on div "Orientation Handbook (v.3) Reading Materials" at bounding box center [406, 327] width 248 height 16
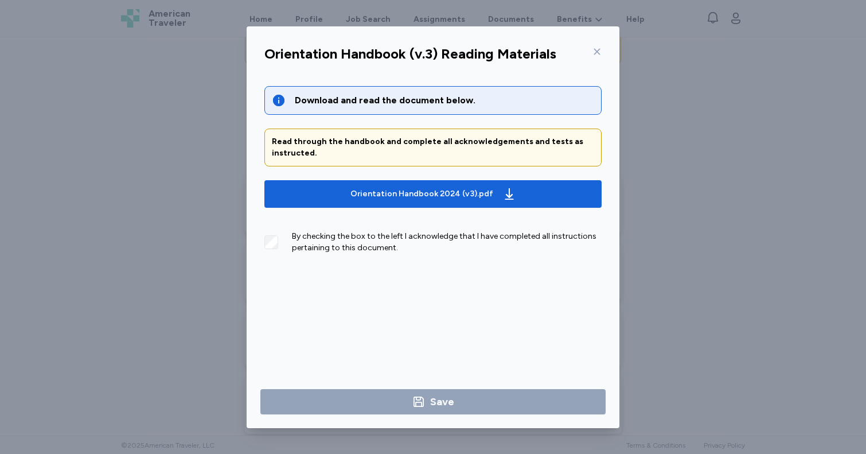
click at [334, 246] on div "By checking the box to the left I acknowledge that I have completed all instruc…" at bounding box center [447, 242] width 310 height 23
click at [437, 176] on div "Download and read the document below. Read through the handbook and complete al…" at bounding box center [432, 179] width 337 height 186
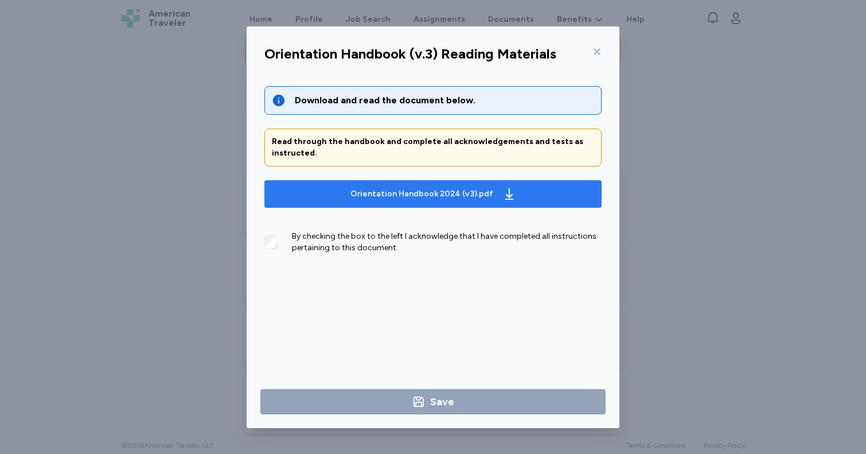
click at [437, 185] on div "Orientation Handbook 2024 (v3).pdf" at bounding box center [433, 194] width 170 height 18
click at [406, 205] on button "Orientation Handbook 2024 (v3).pdf" at bounding box center [432, 194] width 337 height 28
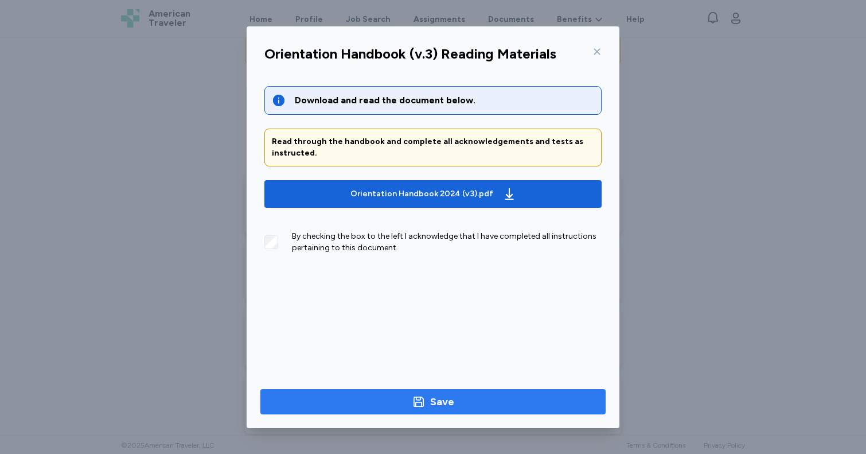
click at [395, 398] on span "Save" at bounding box center [433, 402] width 327 height 16
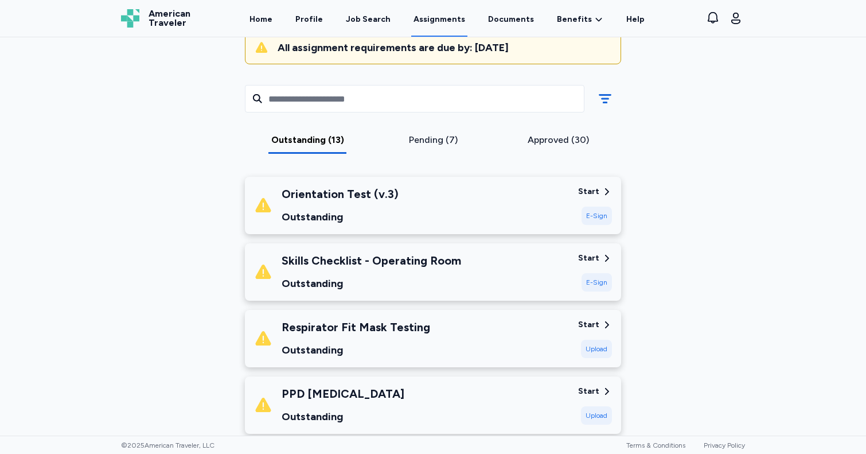
click at [322, 393] on div "PPD [MEDICAL_DATA]" at bounding box center [343, 394] width 123 height 16
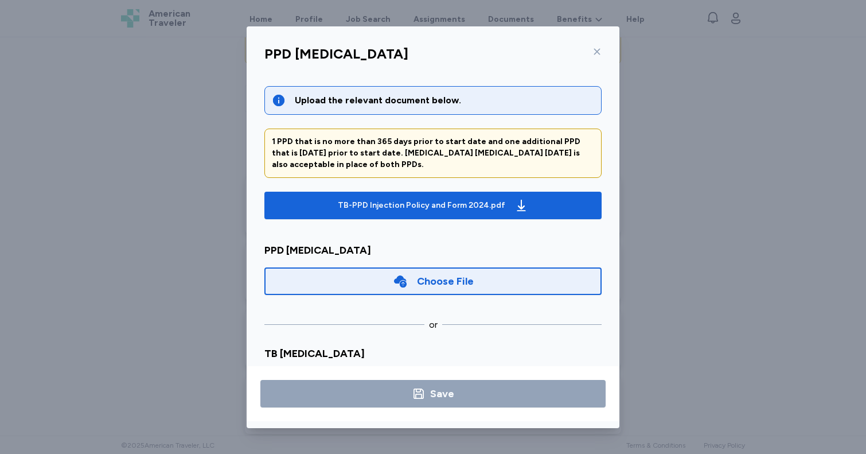
click at [598, 49] on icon at bounding box center [597, 51] width 9 height 9
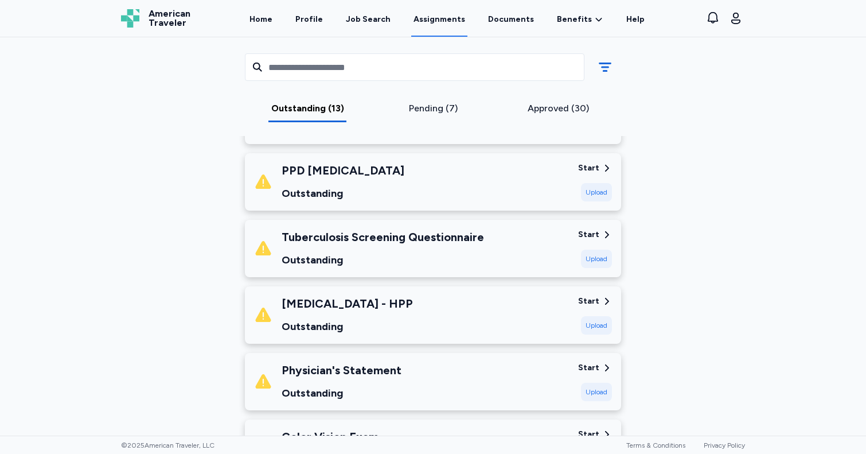
scroll to position [351, 0]
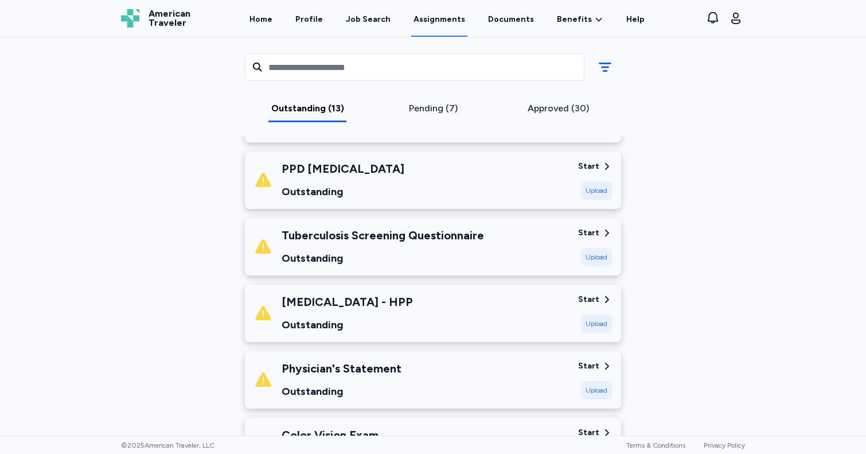
click at [452, 236] on div "Tuberculosis Screening Questionnaire" at bounding box center [383, 235] width 203 height 16
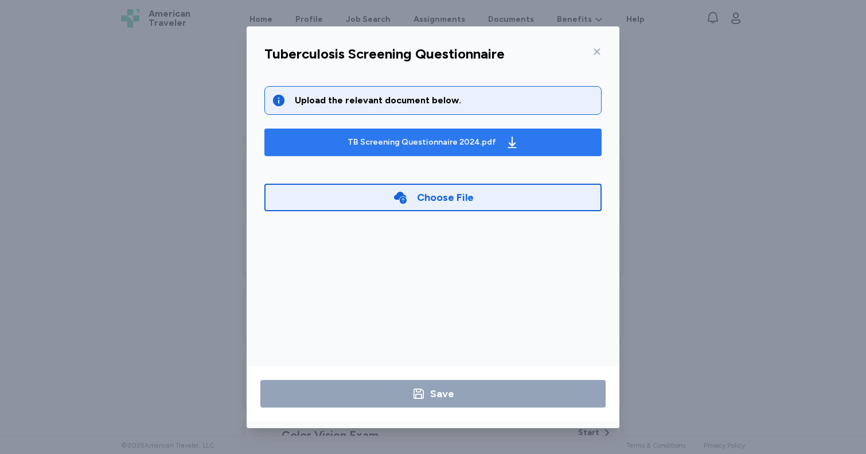
click at [450, 147] on div "TB Screening Questionnaire 2024.pdf" at bounding box center [433, 142] width 176 height 18
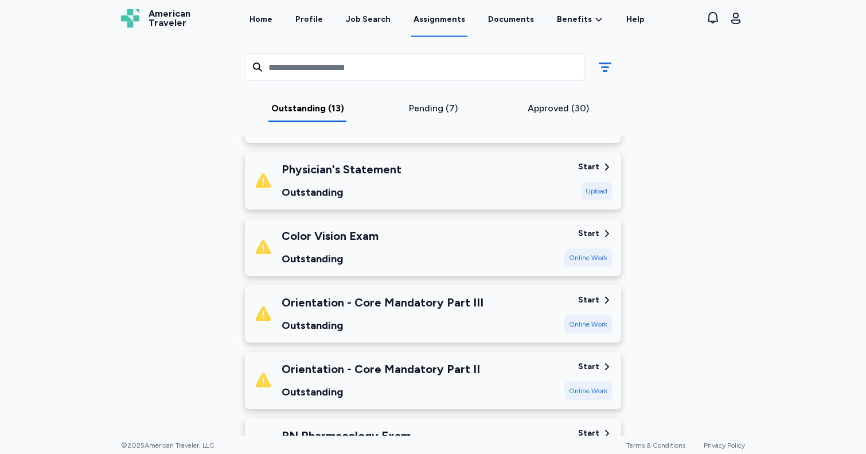
scroll to position [552, 0]
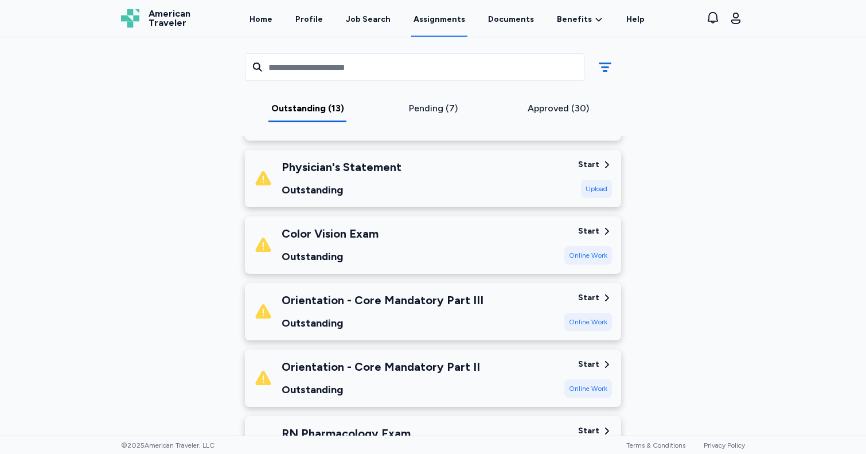
click at [354, 238] on div "Color Vision Exam" at bounding box center [330, 233] width 97 height 16
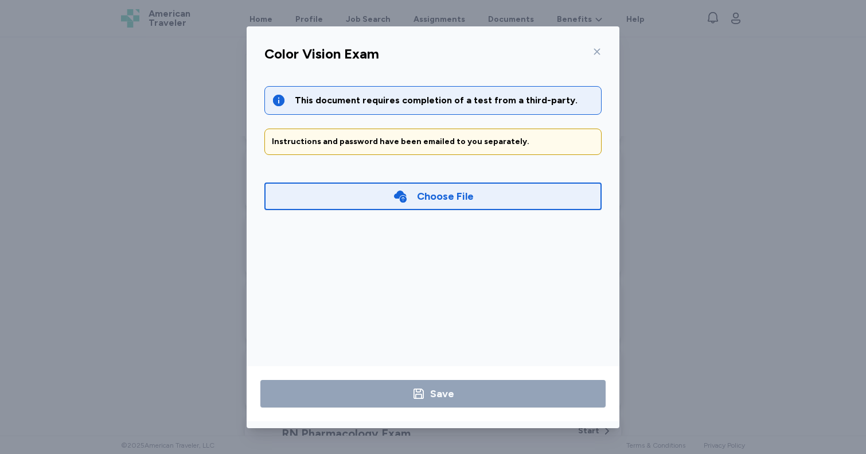
click at [598, 50] on icon at bounding box center [597, 51] width 6 height 6
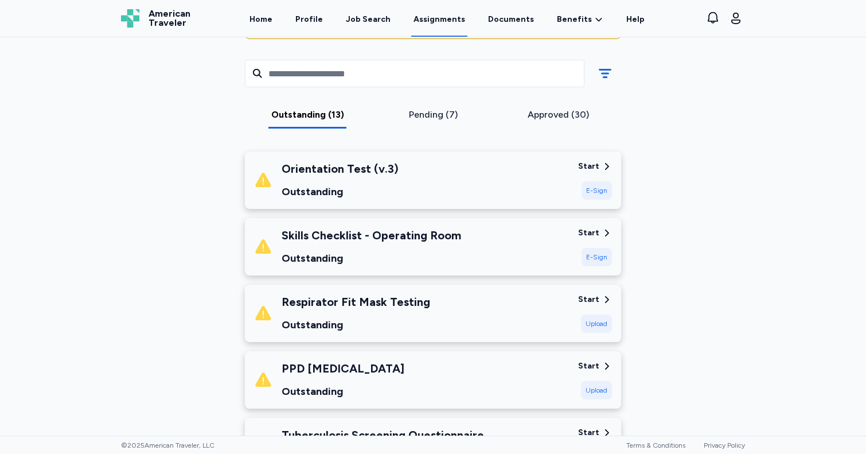
scroll to position [155, 0]
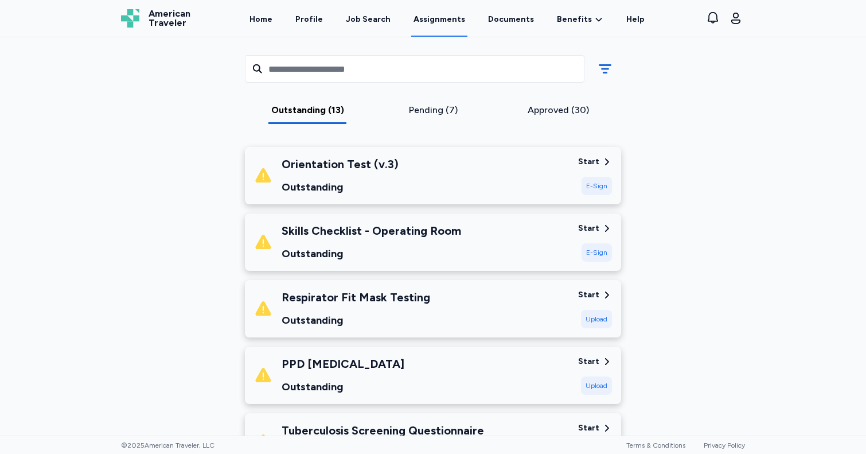
click at [367, 162] on div "Orientation Test (v.3)" at bounding box center [340, 164] width 117 height 16
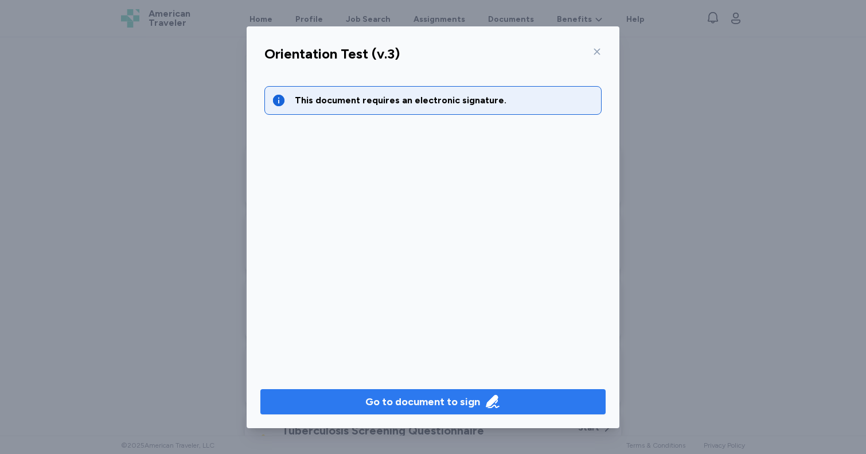
click at [423, 391] on button "Go to document to sign" at bounding box center [432, 401] width 345 height 25
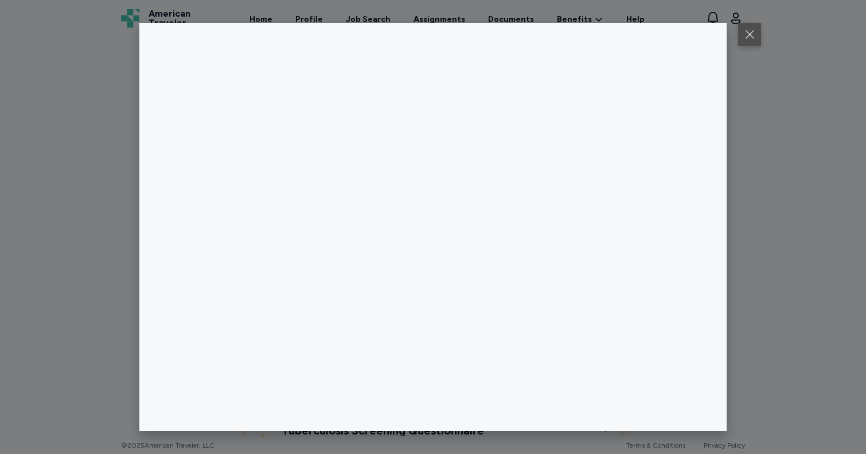
click at [748, 40] on button at bounding box center [749, 34] width 23 height 23
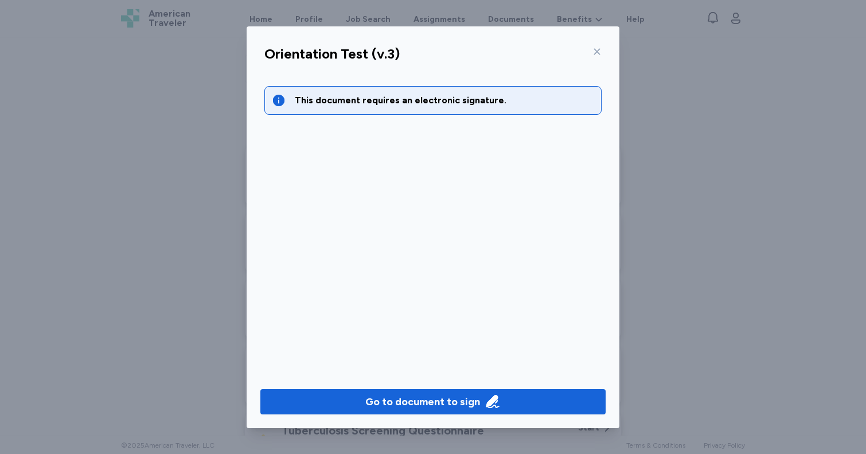
click at [601, 49] on icon at bounding box center [597, 51] width 9 height 9
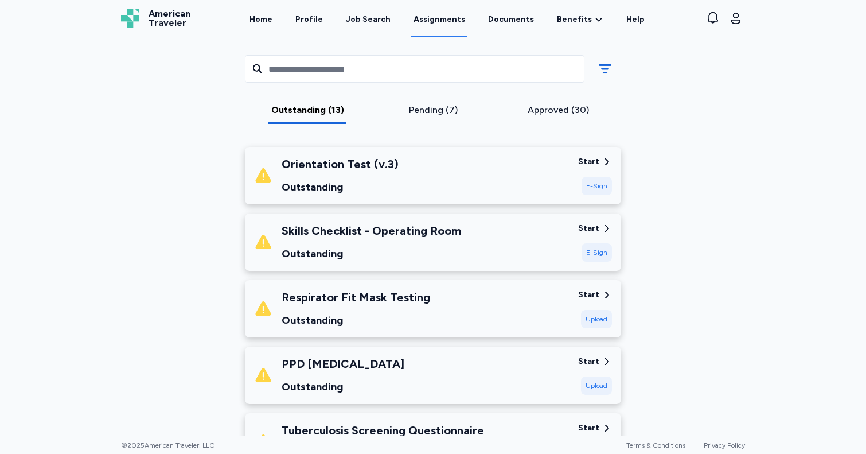
click at [568, 112] on div "Approved (30)" at bounding box center [558, 110] width 116 height 14
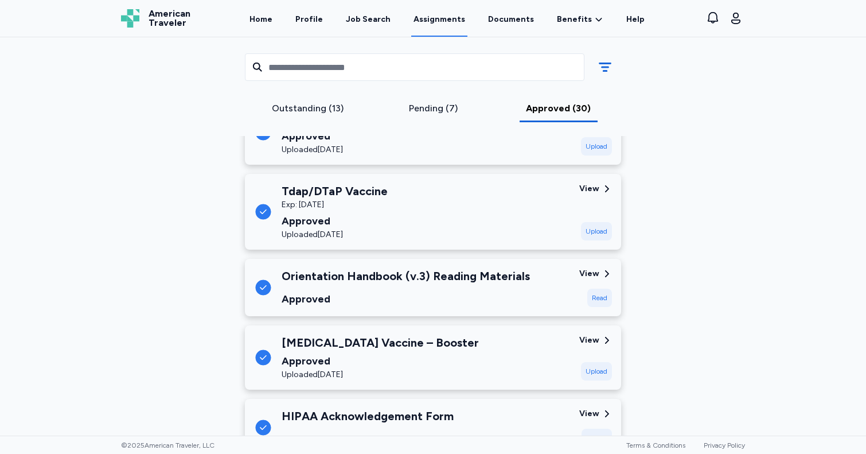
scroll to position [1733, 0]
click at [605, 288] on div "Read" at bounding box center [600, 297] width 25 height 18
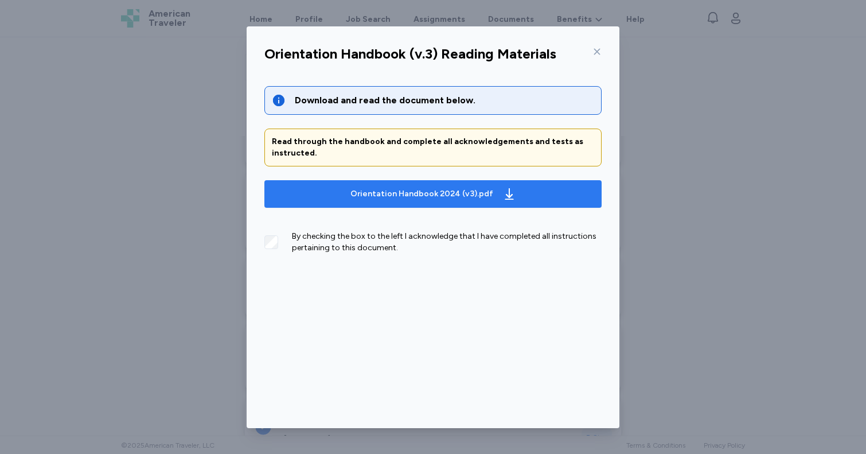
click at [463, 188] on div "Orientation Handbook 2024 (v3).pdf" at bounding box center [422, 193] width 143 height 11
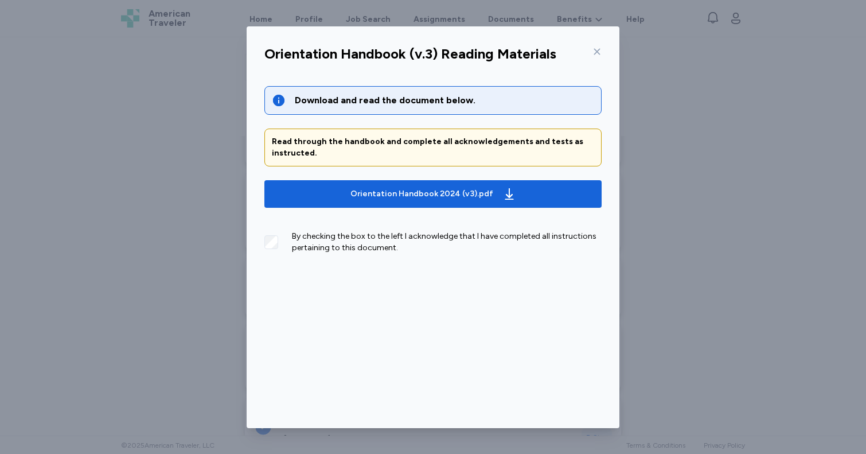
click at [600, 51] on icon at bounding box center [597, 51] width 9 height 9
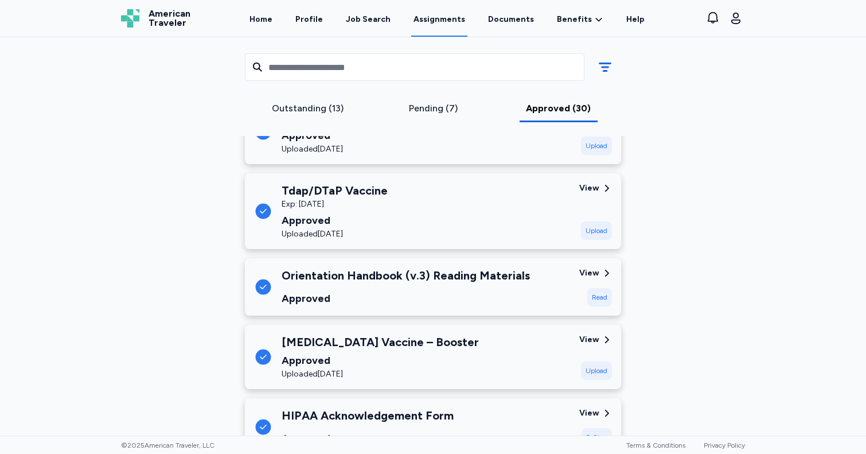
click at [308, 110] on div "Outstanding (13)" at bounding box center [308, 109] width 116 height 14
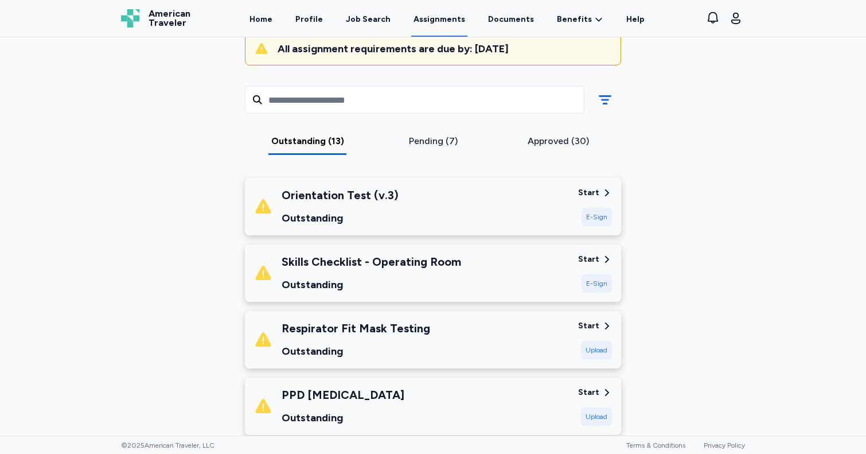
scroll to position [136, 0]
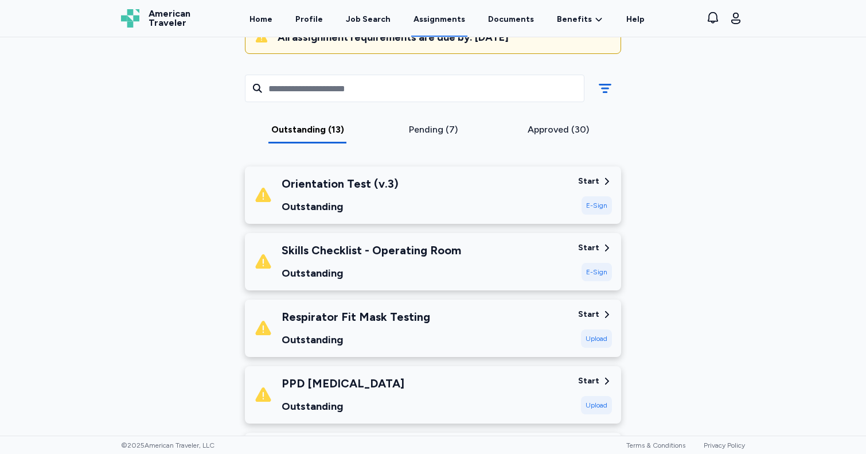
click at [353, 185] on div "Orientation Test (v.3)" at bounding box center [340, 184] width 117 height 16
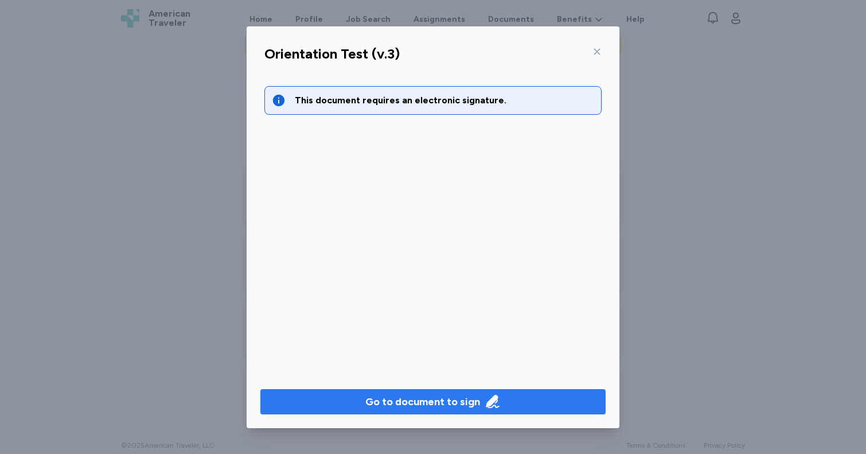
click at [460, 403] on div "Go to document to sign" at bounding box center [422, 402] width 115 height 16
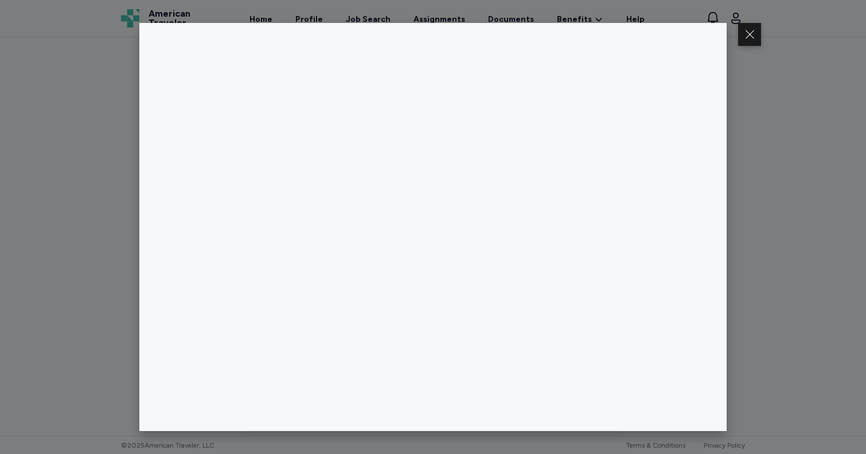
scroll to position [0, 0]
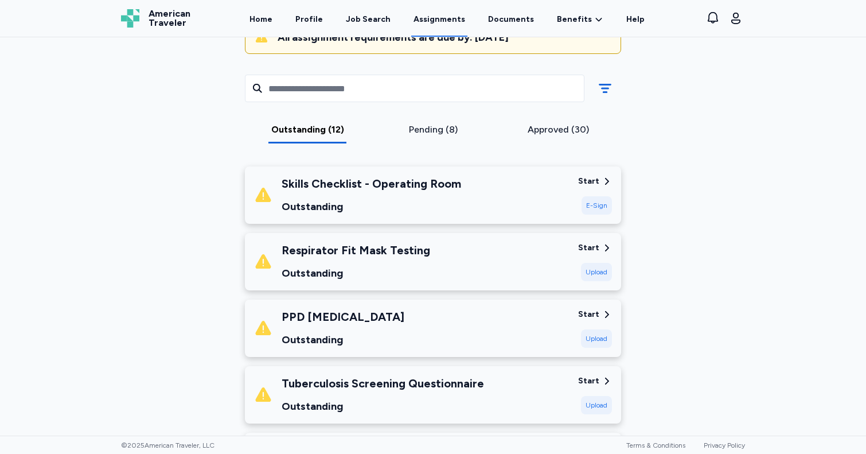
click at [405, 188] on div "Skills Checklist - Operating Room" at bounding box center [372, 184] width 180 height 16
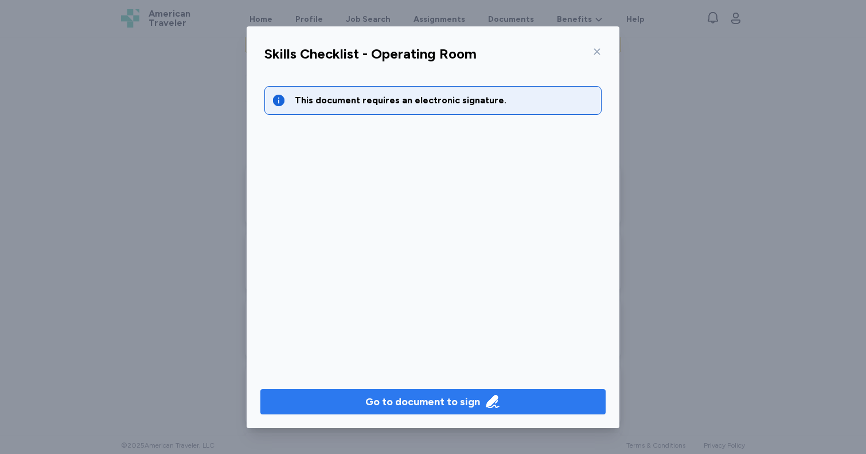
click at [453, 396] on div "Go to document to sign" at bounding box center [422, 402] width 115 height 16
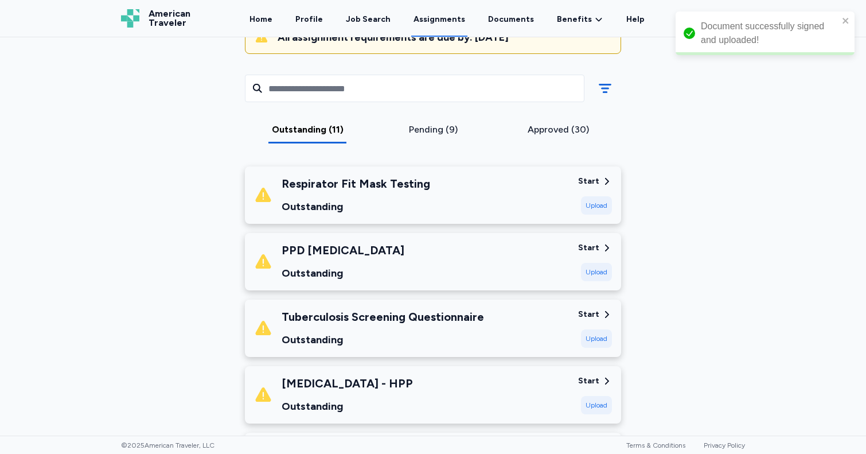
click at [534, 174] on div "Respirator Fit Mask Testing Outstanding Start Upload" at bounding box center [433, 194] width 376 height 57
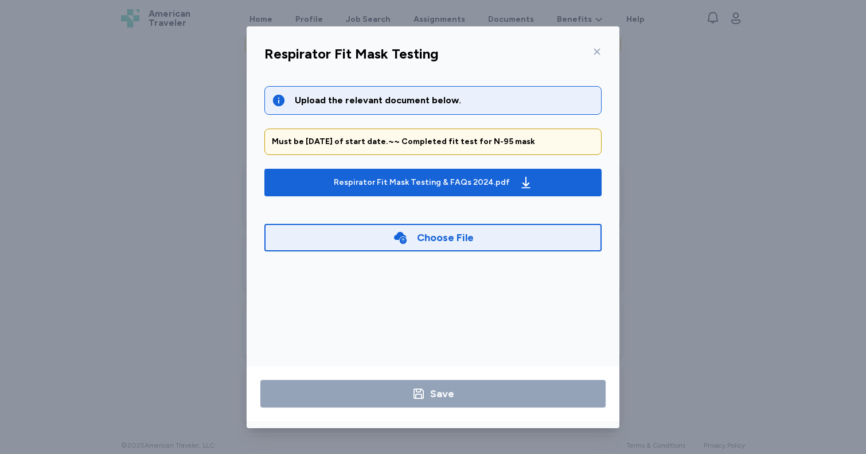
click at [598, 53] on icon at bounding box center [597, 51] width 9 height 9
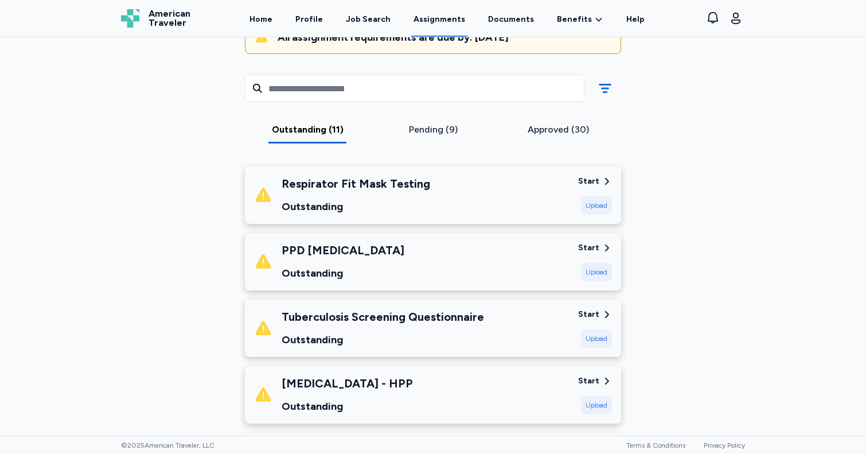
click at [337, 254] on div "PPD [MEDICAL_DATA]" at bounding box center [343, 250] width 123 height 16
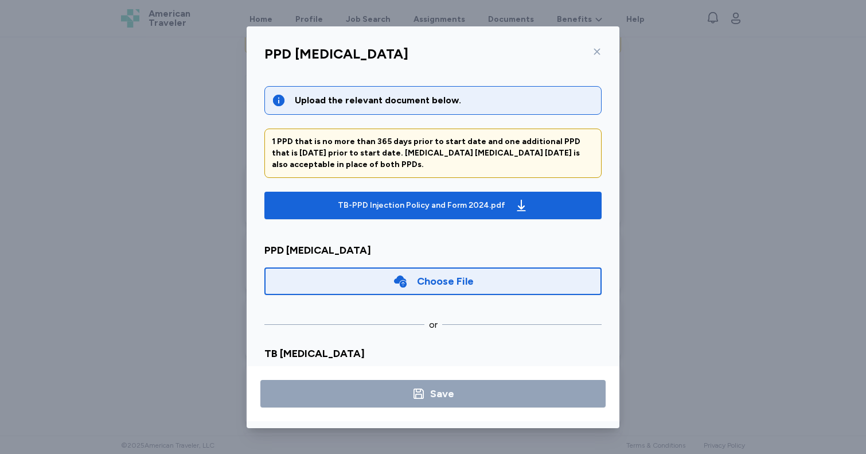
click at [600, 50] on icon at bounding box center [597, 51] width 9 height 9
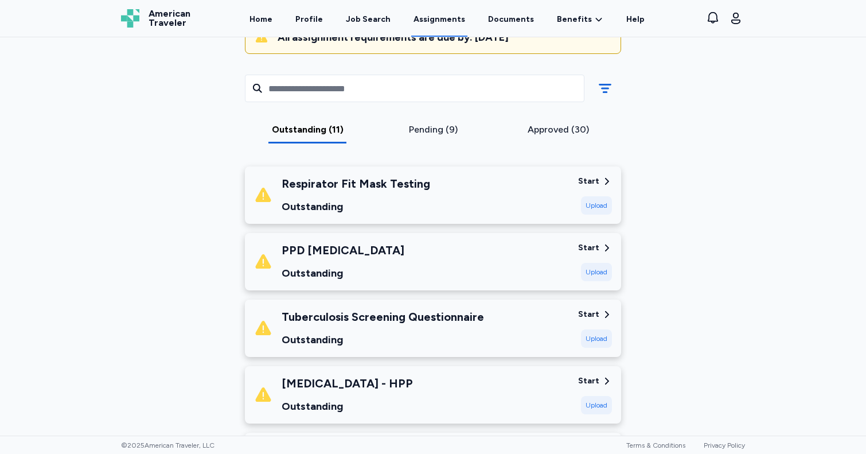
click at [430, 321] on div "Tuberculosis Screening Questionnaire" at bounding box center [383, 317] width 203 height 16
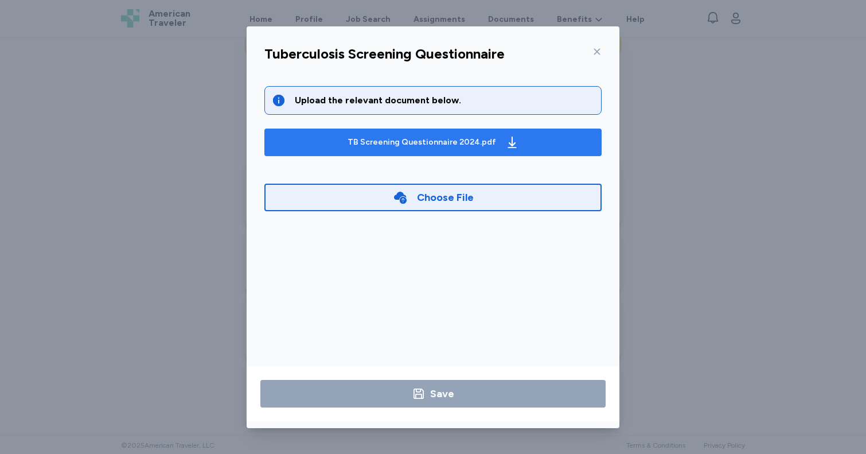
click at [473, 138] on div "TB Screening Questionnaire 2024.pdf" at bounding box center [422, 142] width 149 height 11
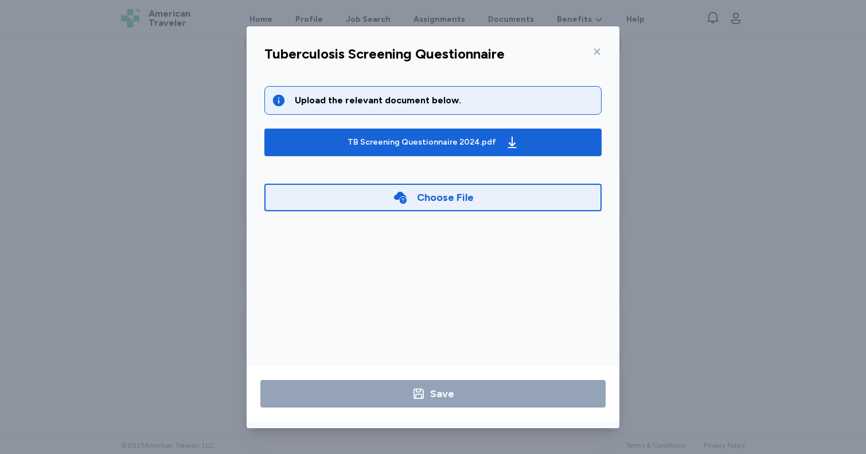
click at [593, 56] on icon at bounding box center [597, 51] width 9 height 9
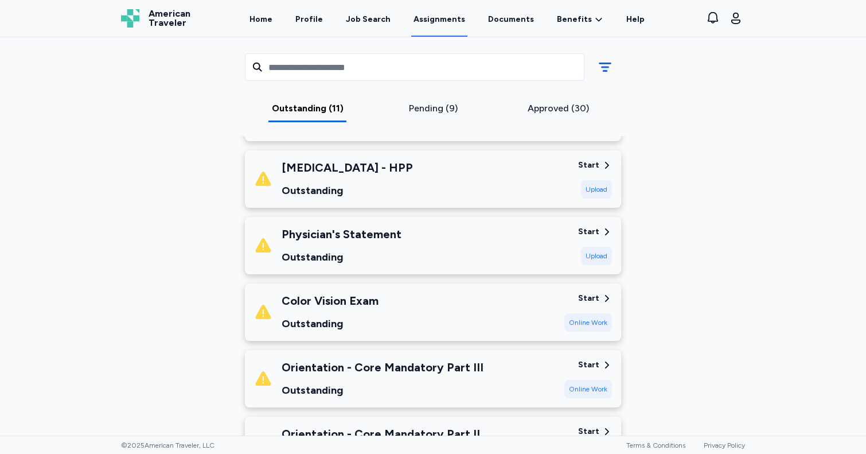
scroll to position [354, 0]
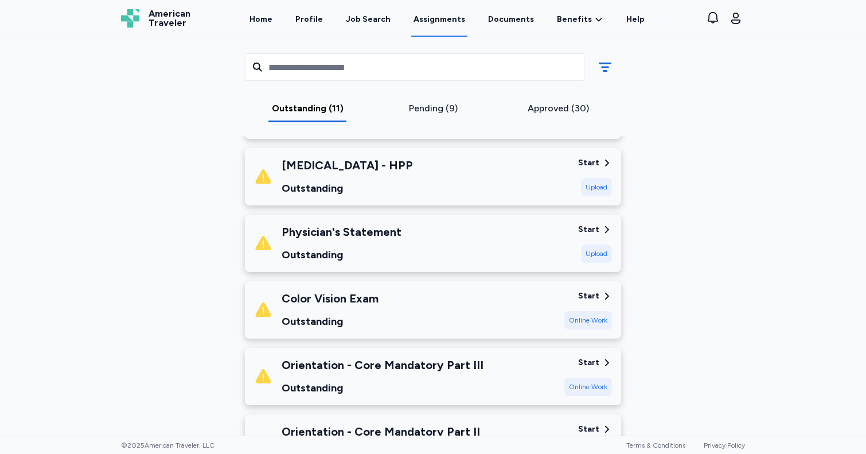
click at [430, 174] on div "Drug Screen - HPP Outstanding" at bounding box center [411, 176] width 315 height 39
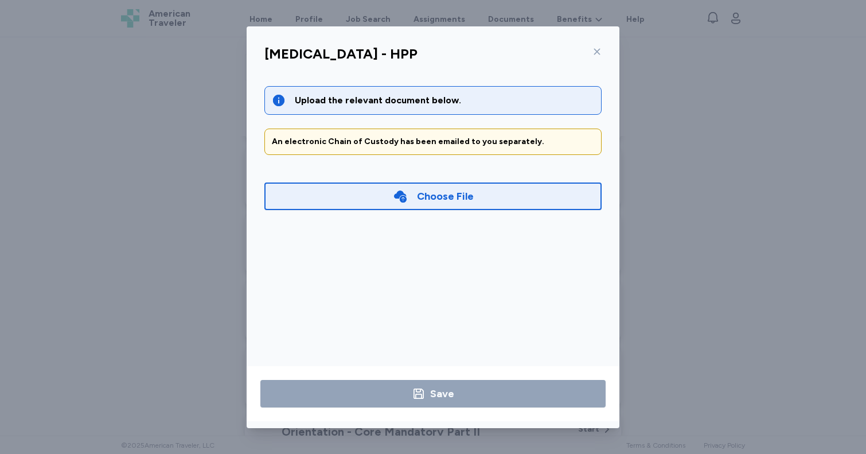
click at [595, 49] on icon at bounding box center [597, 51] width 6 height 6
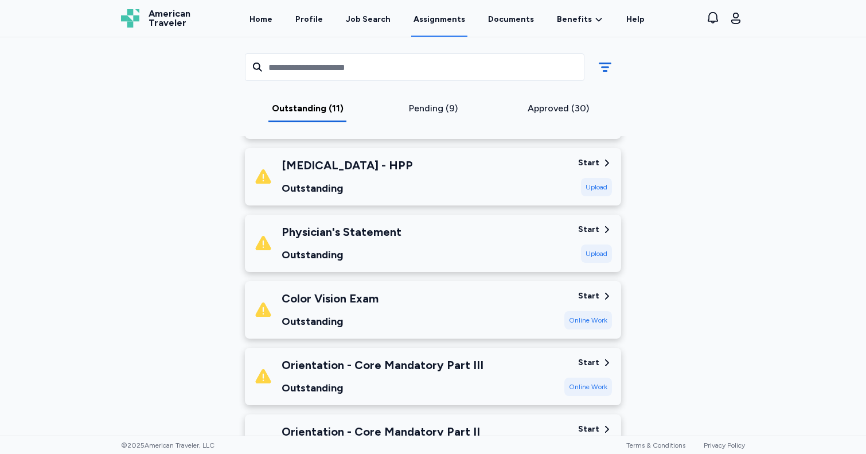
click at [445, 233] on div "Physician's Statement Outstanding" at bounding box center [411, 243] width 315 height 39
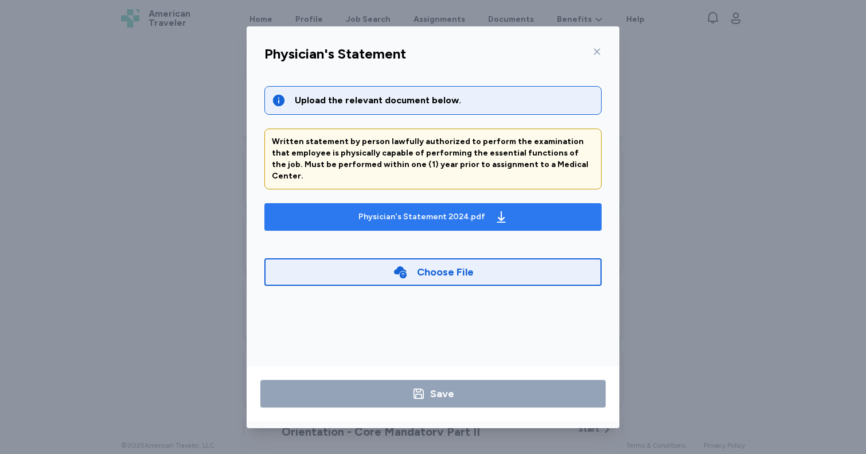
click at [448, 211] on div "Physician's Statement 2024.pdf" at bounding box center [422, 216] width 127 height 11
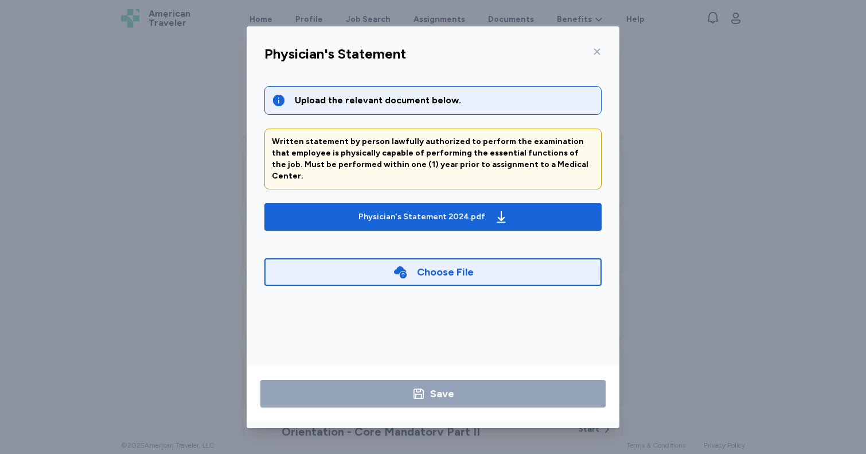
click at [601, 51] on icon at bounding box center [597, 51] width 9 height 9
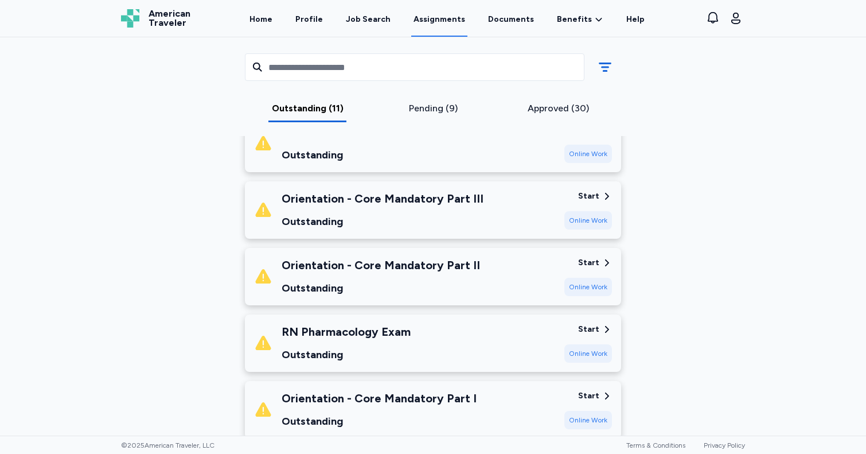
scroll to position [525, 0]
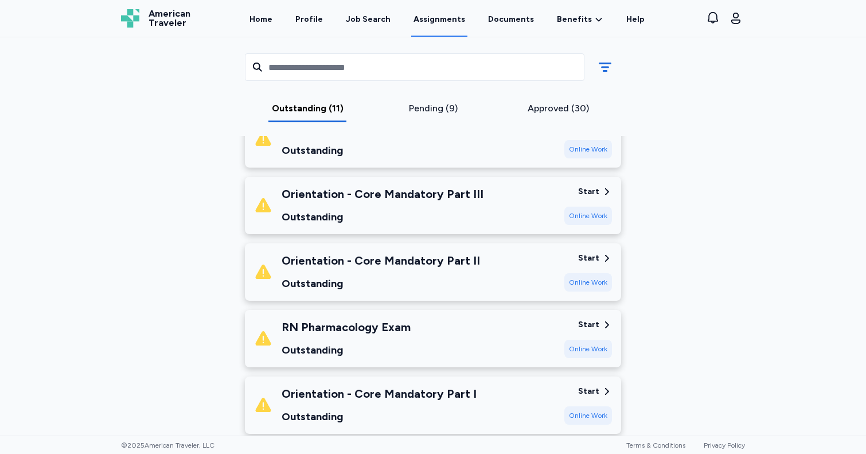
click at [422, 197] on div "Orientation - Core Mandatory Part III" at bounding box center [383, 194] width 202 height 16
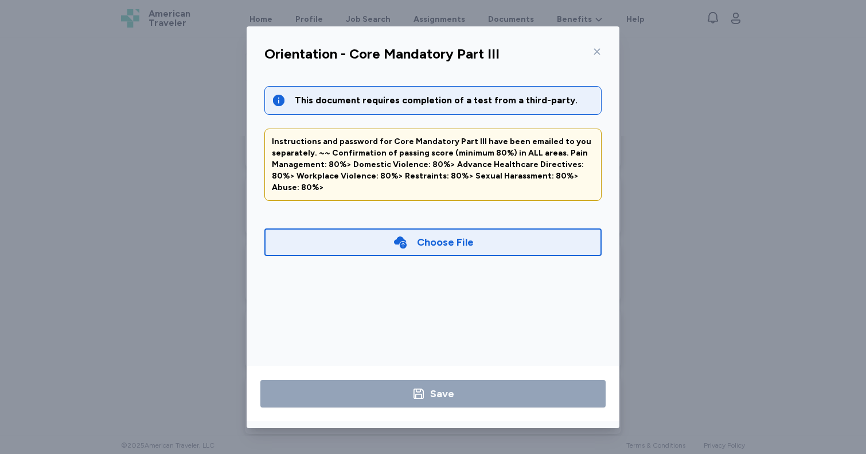
click at [597, 52] on icon at bounding box center [597, 51] width 6 height 6
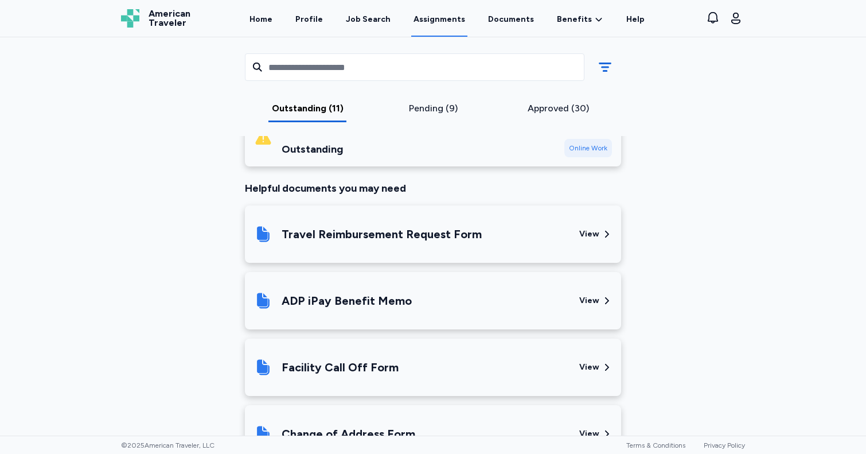
scroll to position [859, 0]
click at [400, 234] on div "Travel Reimbursement Request Form" at bounding box center [382, 233] width 200 height 16
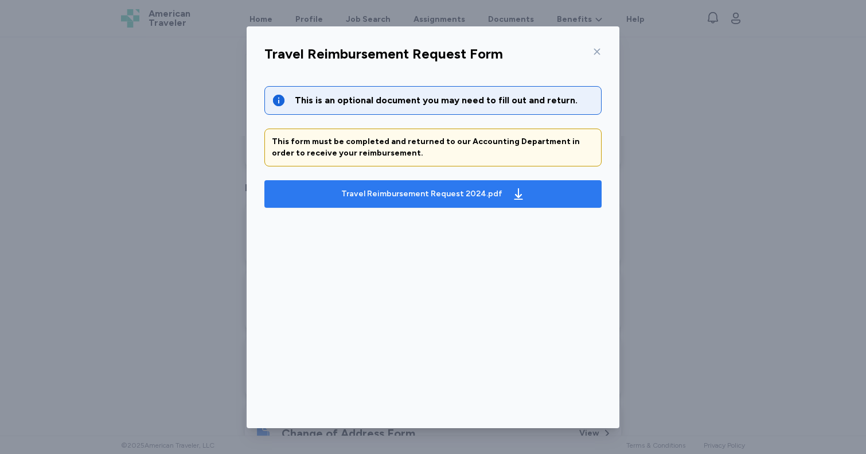
click at [405, 201] on div "Travel Reimbursement Request 2024.pdf" at bounding box center [433, 194] width 189 height 18
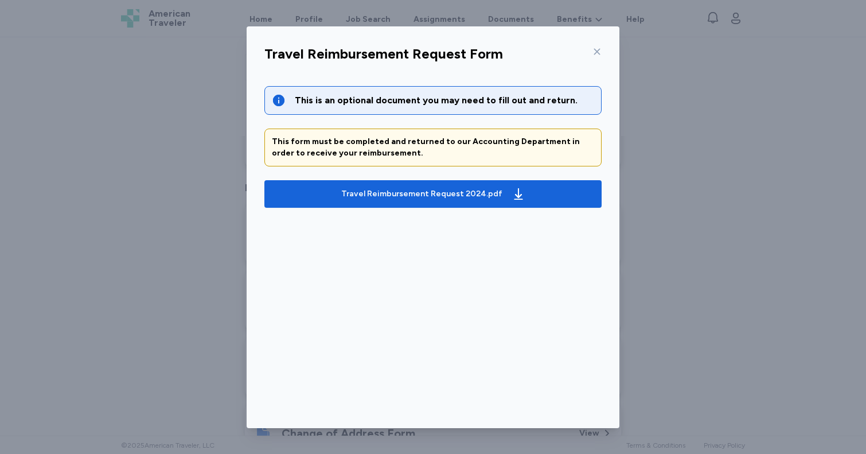
click at [601, 51] on icon at bounding box center [597, 51] width 9 height 9
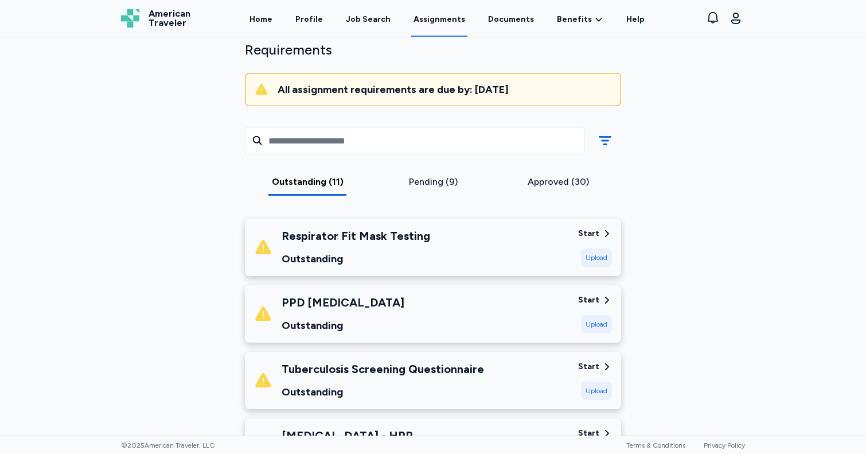
scroll to position [81, 0]
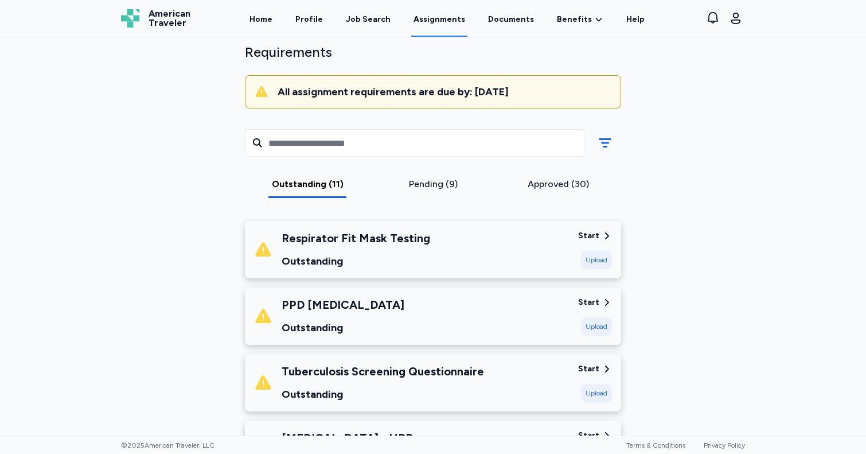
click at [502, 376] on div "Tuberculosis Screening Questionnaire Outstanding" at bounding box center [411, 382] width 315 height 39
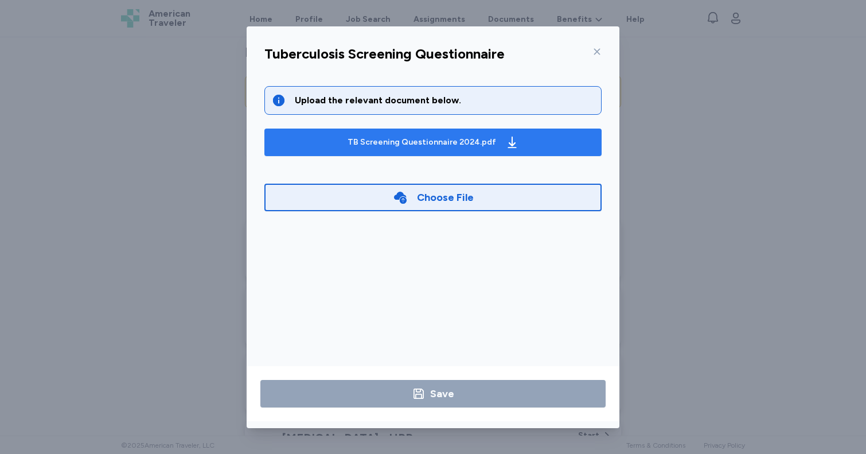
click at [437, 140] on div "TB Screening Questionnaire 2024.pdf" at bounding box center [422, 142] width 149 height 11
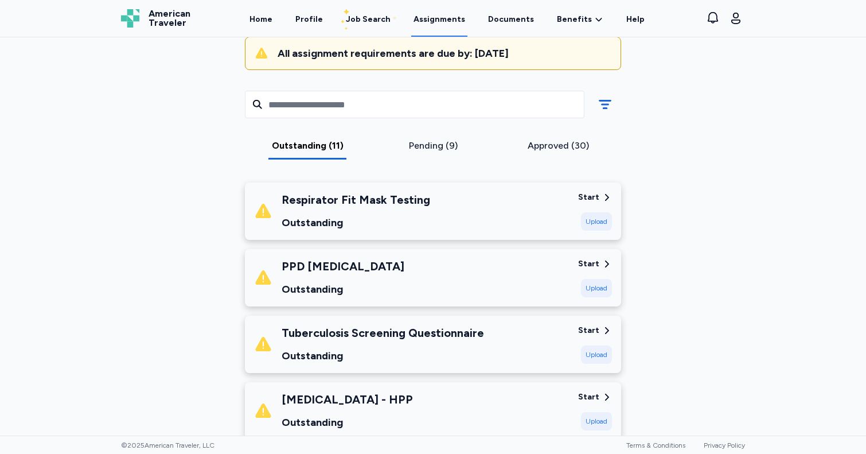
scroll to position [122, 0]
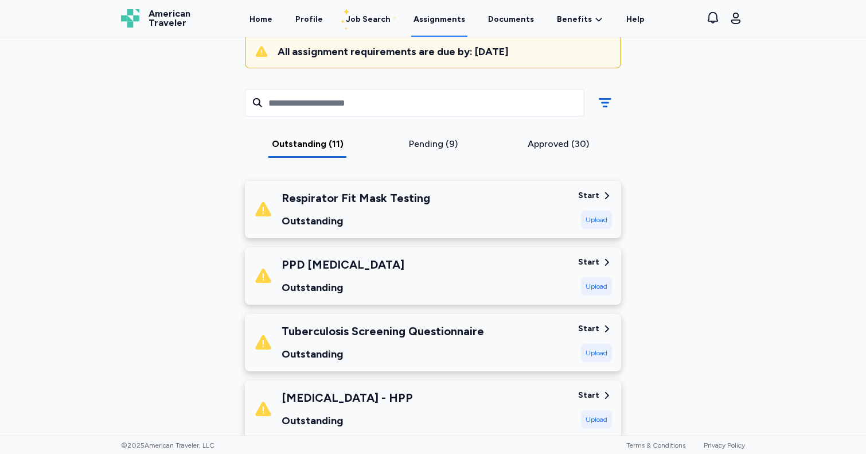
click at [400, 328] on div "Tuberculosis Screening Questionnaire" at bounding box center [383, 331] width 203 height 16
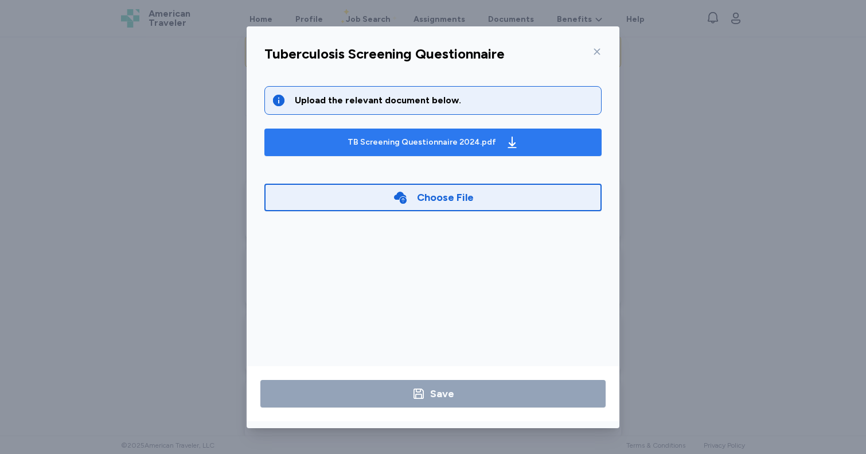
click at [442, 138] on div "TB Screening Questionnaire 2024.pdf" at bounding box center [422, 142] width 149 height 11
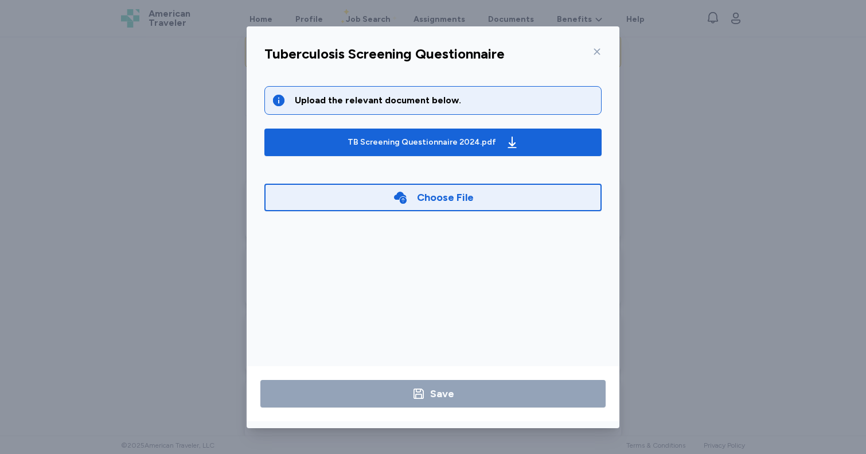
click at [599, 48] on icon at bounding box center [597, 51] width 9 height 9
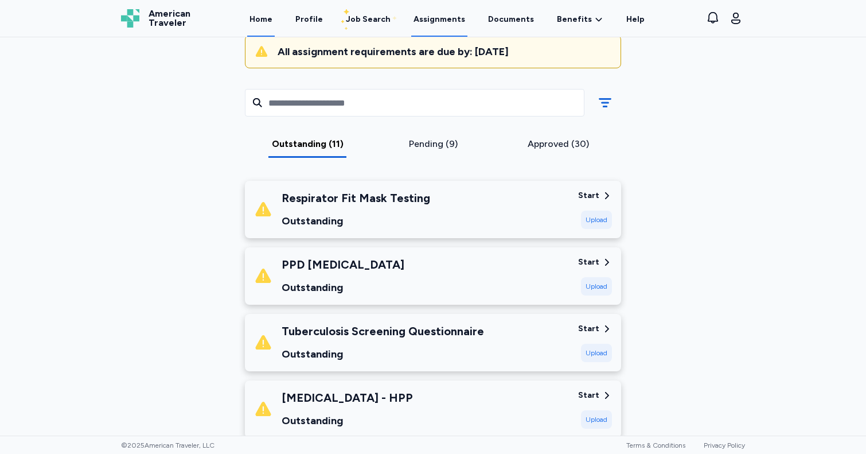
click at [275, 22] on link "Home" at bounding box center [261, 19] width 28 height 36
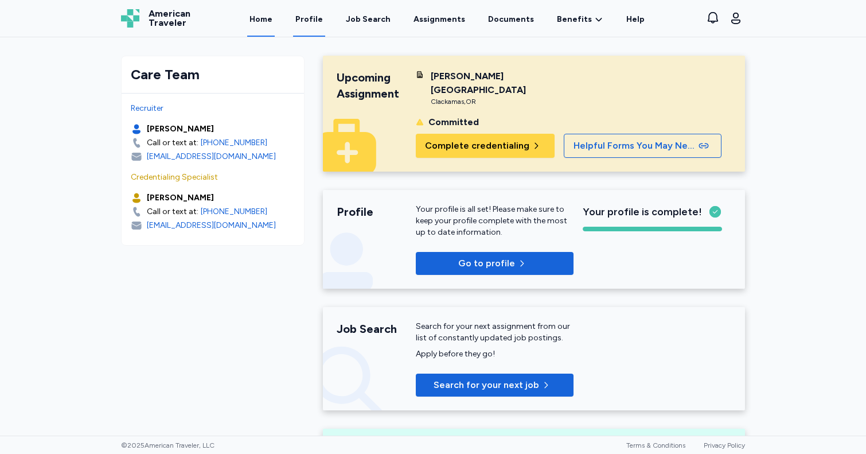
click at [325, 18] on link "Profile" at bounding box center [309, 19] width 32 height 36
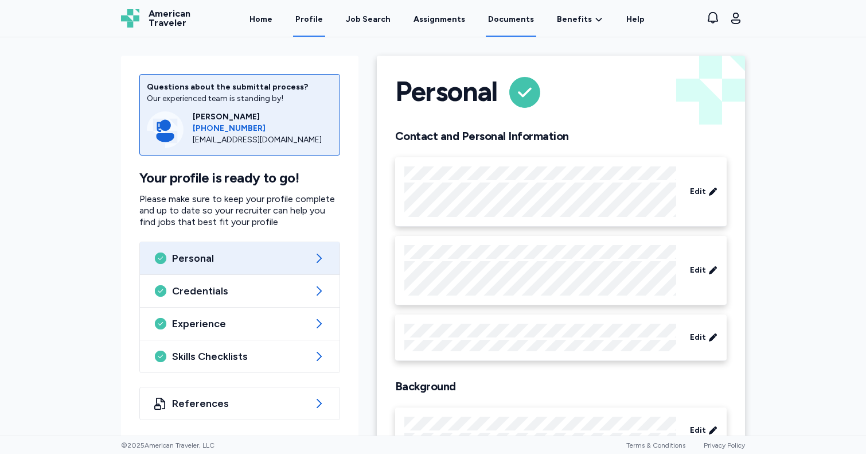
click at [509, 22] on link "Documents" at bounding box center [511, 19] width 50 height 36
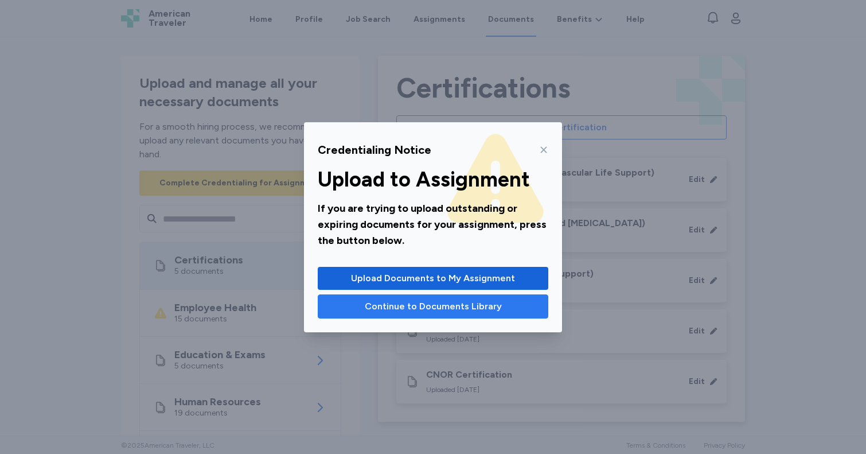
click at [491, 314] on button "Continue to Documents Library" at bounding box center [433, 306] width 231 height 24
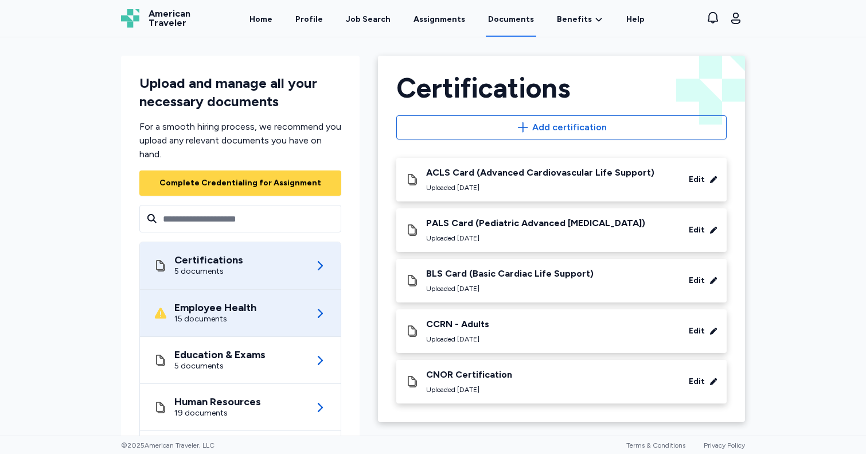
click at [296, 295] on div "Employee Health 15 documents" at bounding box center [240, 313] width 173 height 46
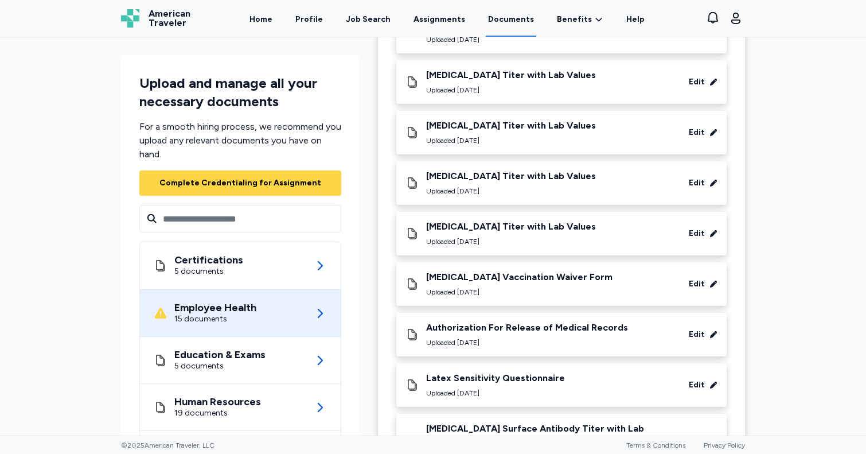
scroll to position [308, 0]
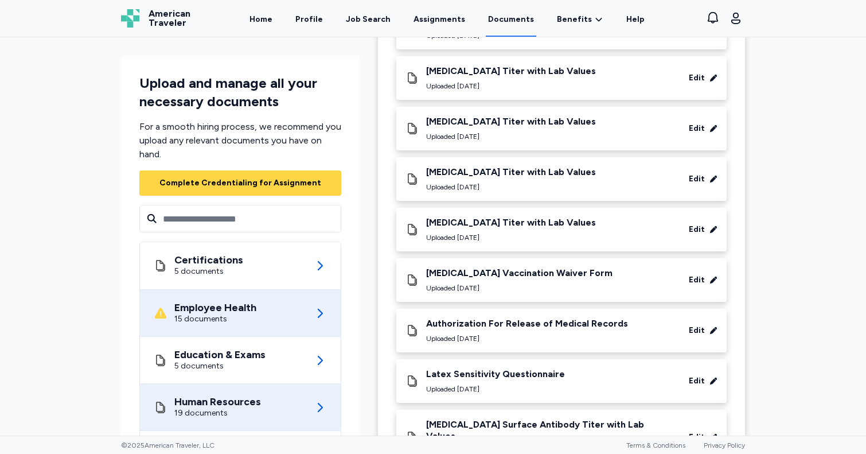
click at [239, 399] on div "Human Resources" at bounding box center [217, 401] width 87 height 11
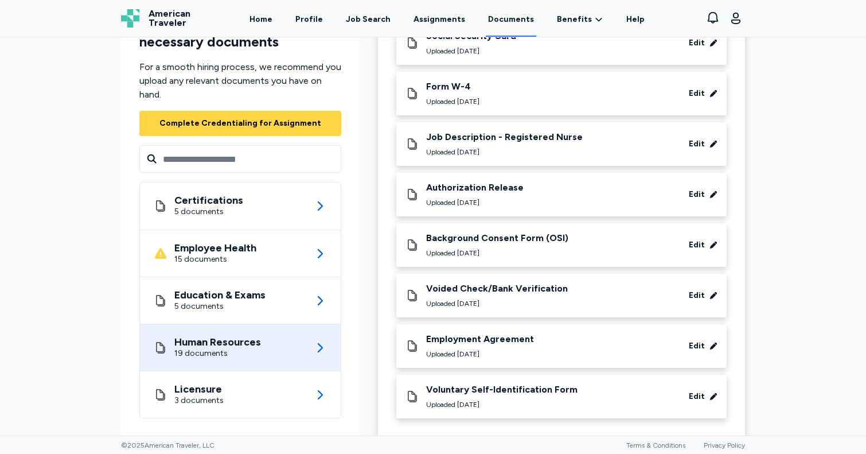
scroll to position [652, 0]
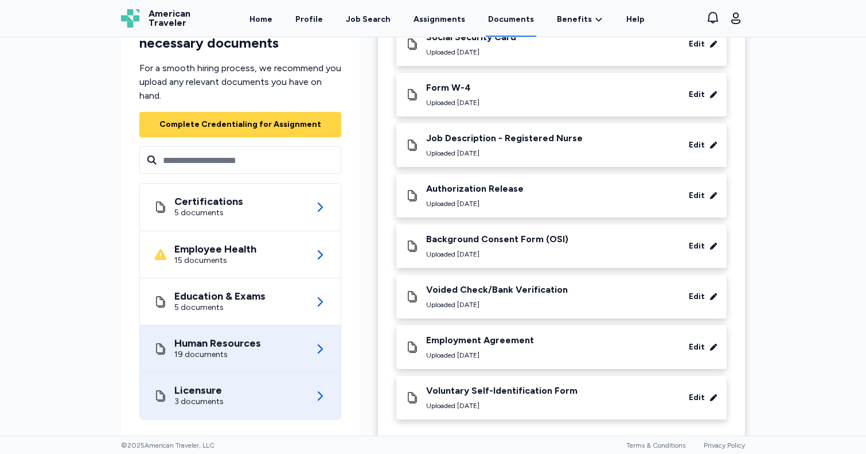
click at [239, 399] on div "Licensure 3 documents" at bounding box center [240, 395] width 173 height 46
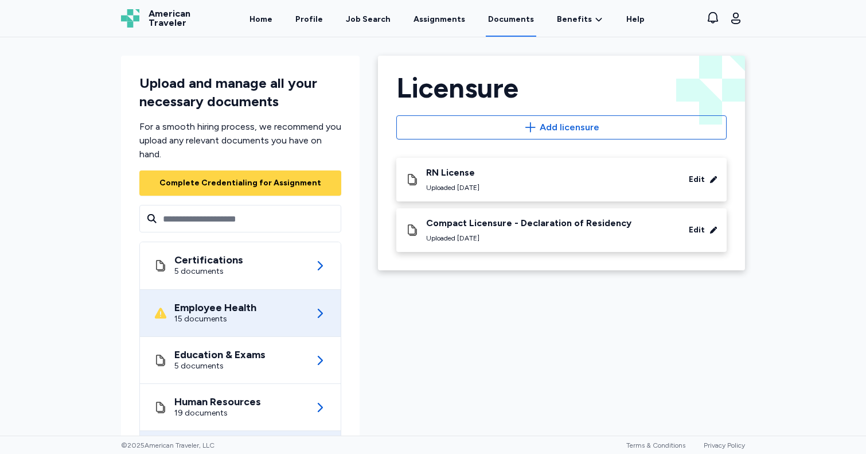
click at [224, 328] on div "Employee Health 15 documents" at bounding box center [240, 313] width 173 height 46
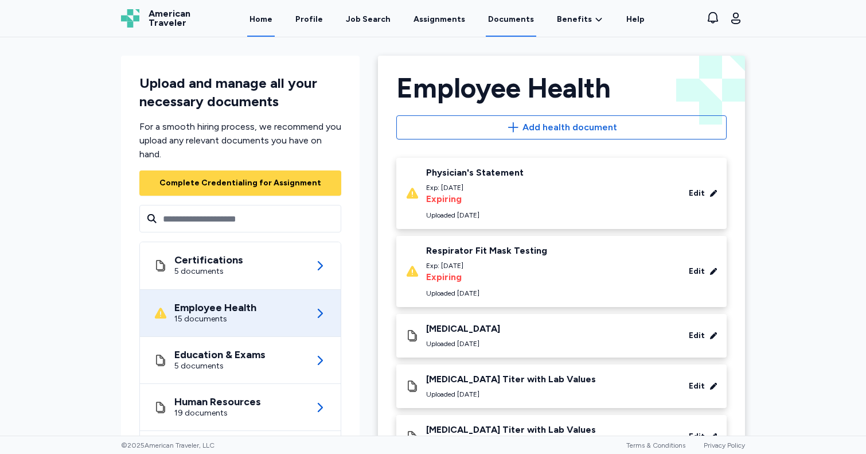
click at [275, 20] on link "Home" at bounding box center [261, 19] width 28 height 36
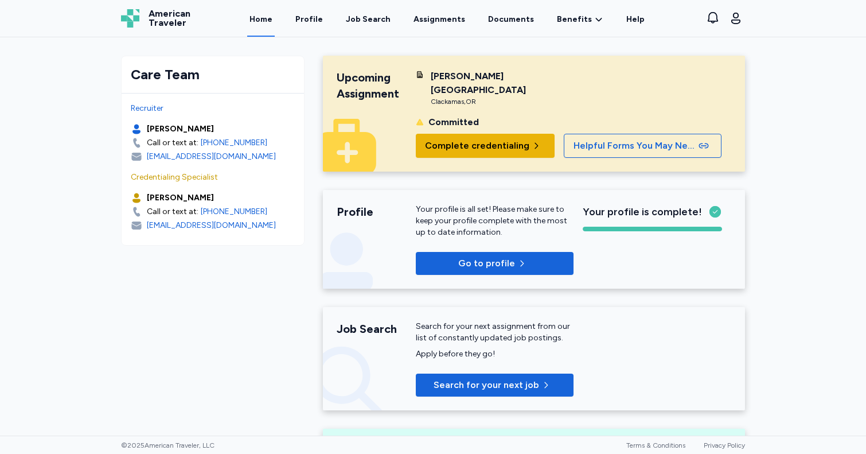
click at [497, 139] on span "Complete credentialing" at bounding box center [477, 146] width 104 height 14
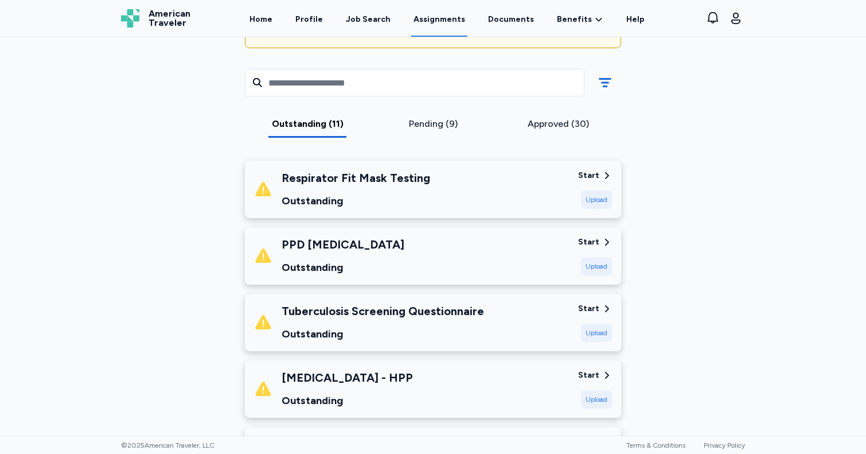
scroll to position [143, 0]
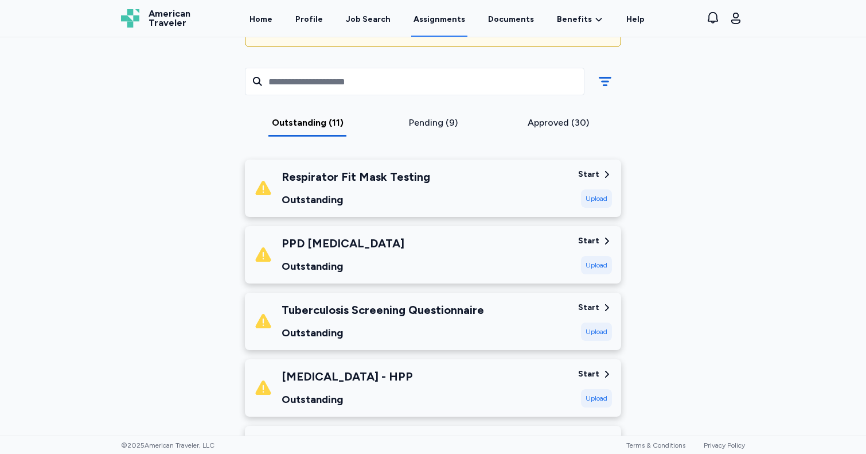
click at [451, 304] on div "Tuberculosis Screening Questionnaire" at bounding box center [383, 310] width 203 height 16
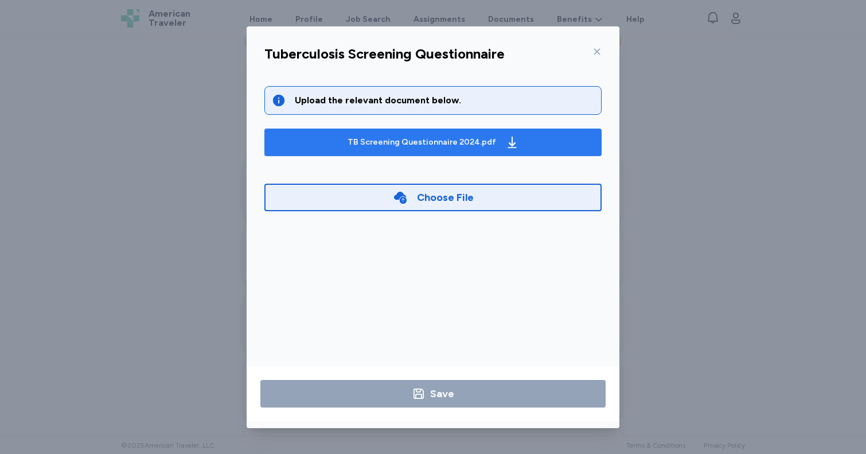
click at [454, 145] on div "TB Screening Questionnaire 2024.pdf" at bounding box center [422, 142] width 149 height 11
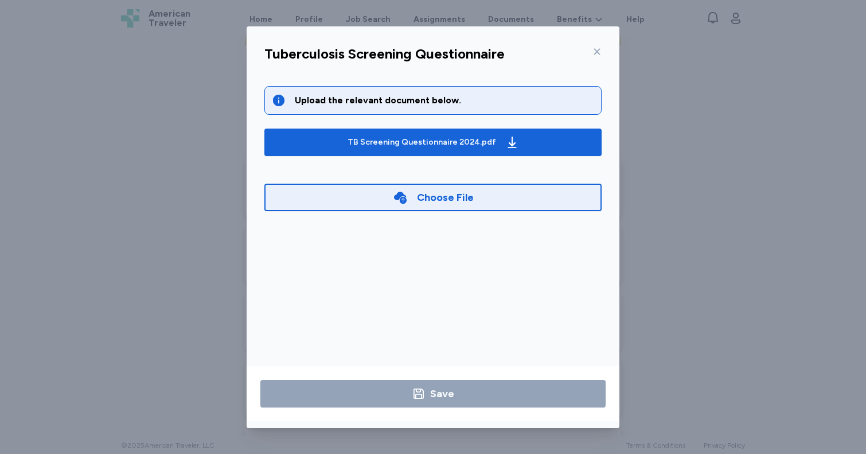
click at [467, 198] on div "Choose File" at bounding box center [445, 197] width 57 height 16
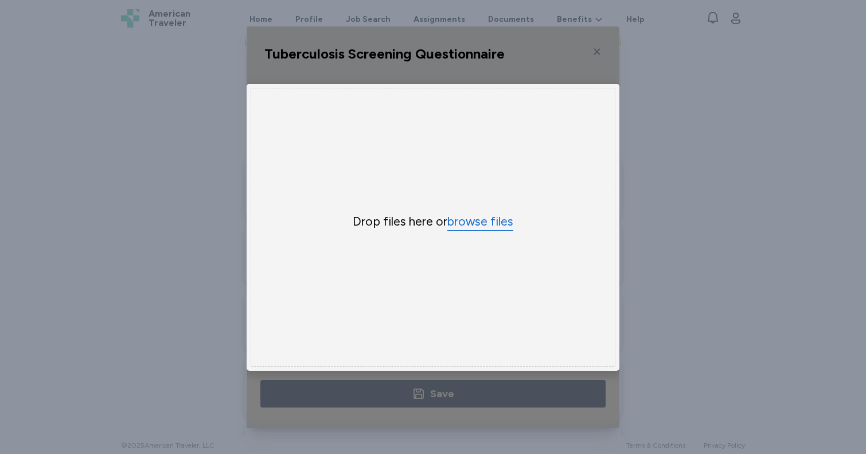
click at [472, 222] on button "browse files" at bounding box center [481, 221] width 66 height 17
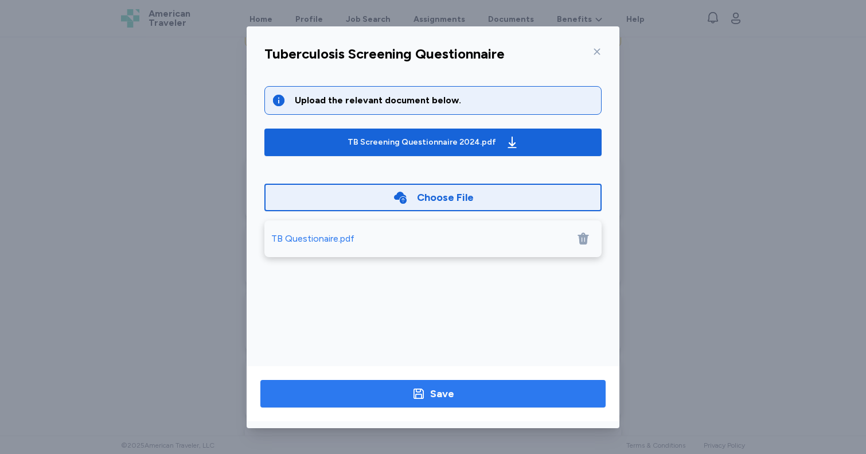
click at [515, 396] on span "Save" at bounding box center [433, 394] width 327 height 16
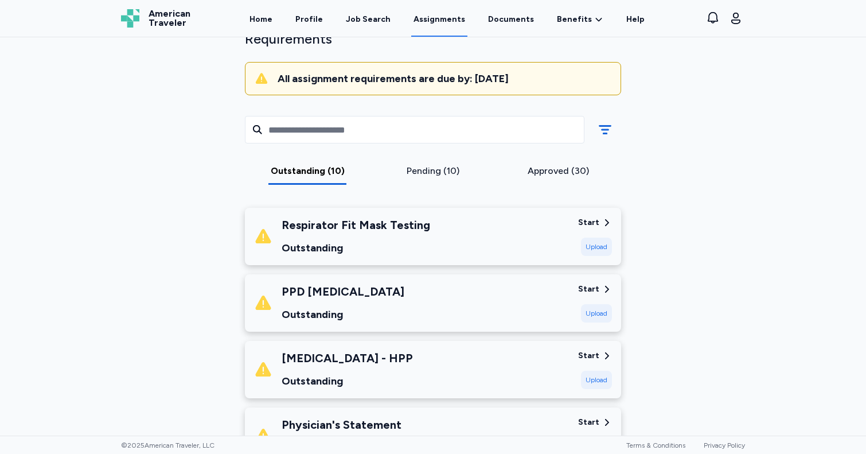
scroll to position [73, 0]
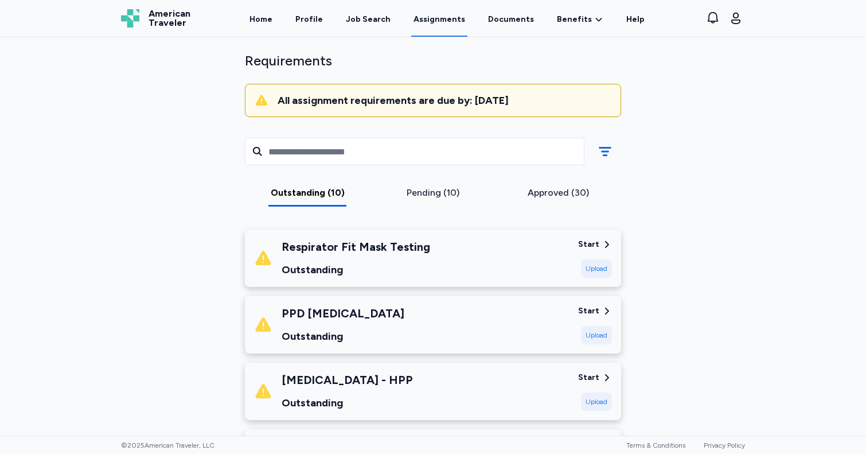
click at [373, 250] on div "Respirator Fit Mask Testing" at bounding box center [356, 247] width 149 height 16
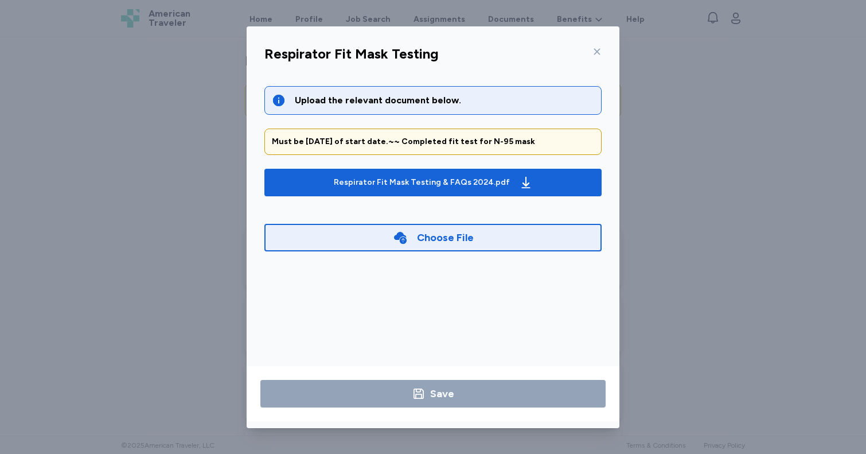
click at [595, 50] on icon at bounding box center [597, 51] width 9 height 9
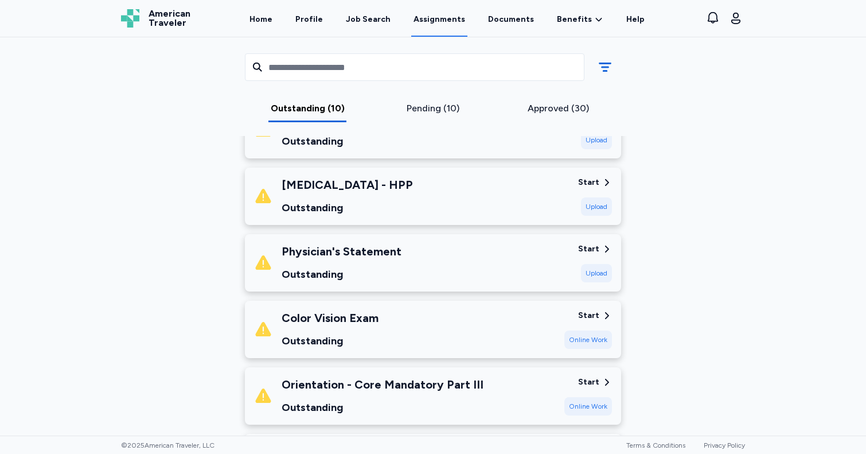
scroll to position [273, 0]
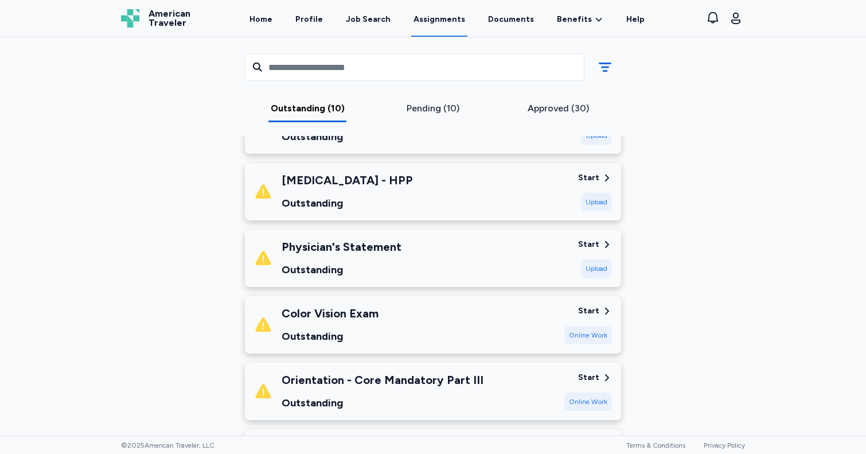
click at [332, 313] on div "Color Vision Exam" at bounding box center [330, 313] width 97 height 16
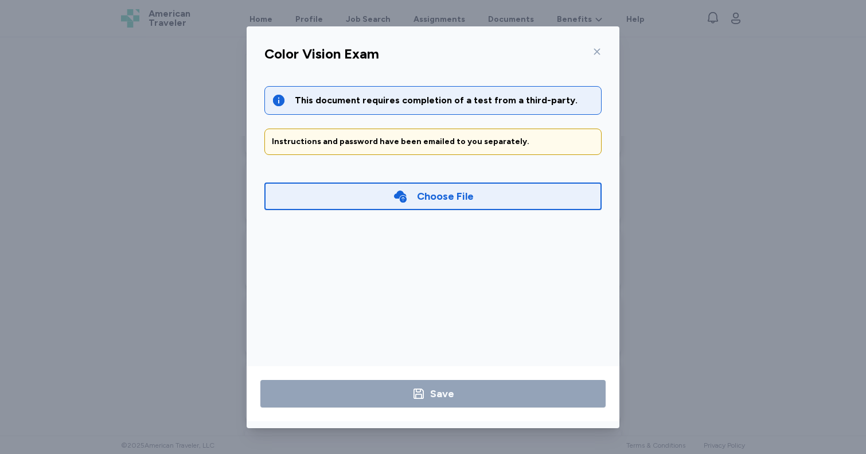
click at [597, 49] on icon at bounding box center [597, 51] width 9 height 9
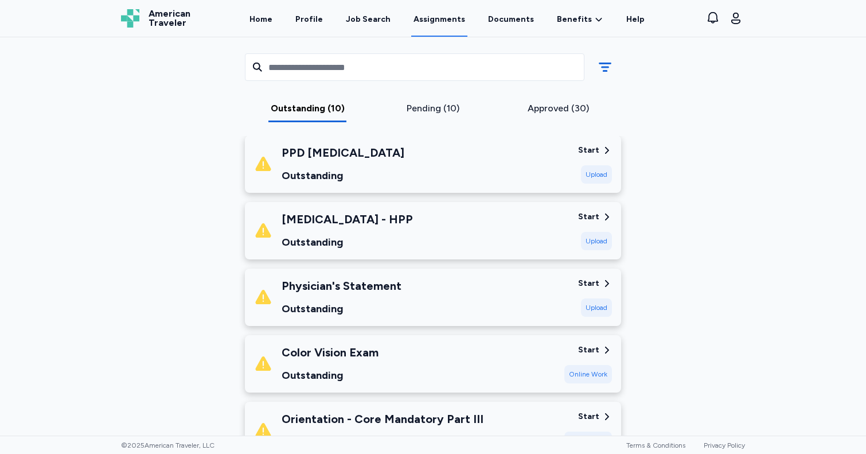
scroll to position [236, 0]
